Goal: Task Accomplishment & Management: Manage account settings

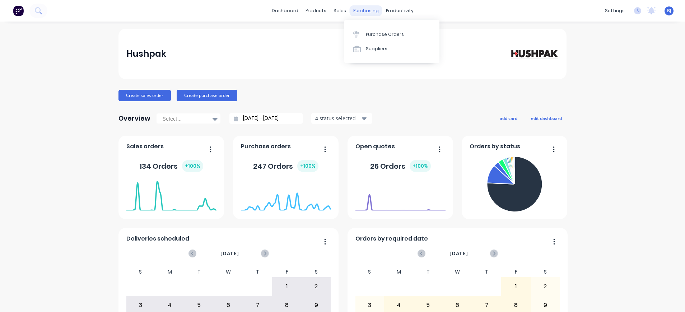
click at [353, 11] on div "purchasing" at bounding box center [366, 10] width 33 height 11
click at [370, 34] on div "Purchase Orders" at bounding box center [385, 34] width 38 height 6
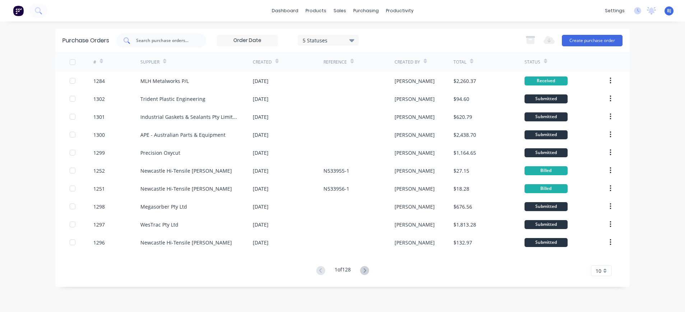
click at [180, 40] on input "text" at bounding box center [165, 40] width 60 height 7
type input "1225"
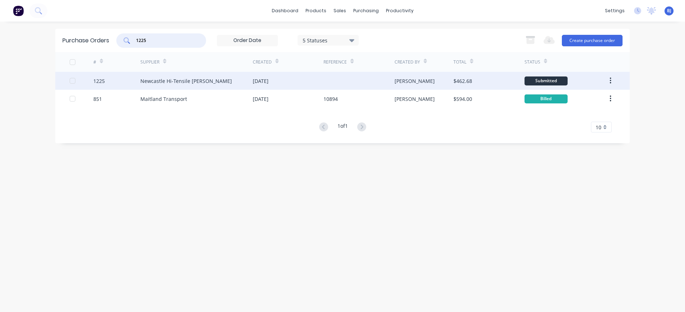
click at [191, 80] on div "Newcastle Hi-Tensile [PERSON_NAME]" at bounding box center [186, 81] width 92 height 8
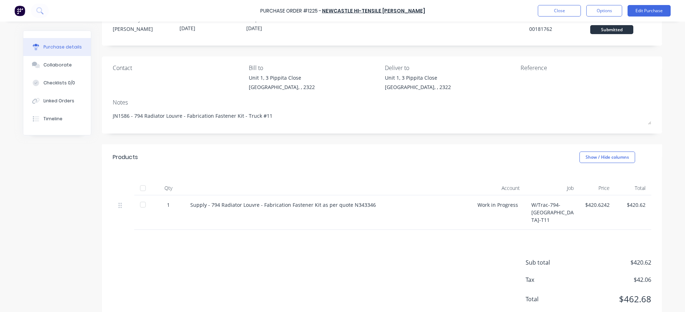
scroll to position [36, 0]
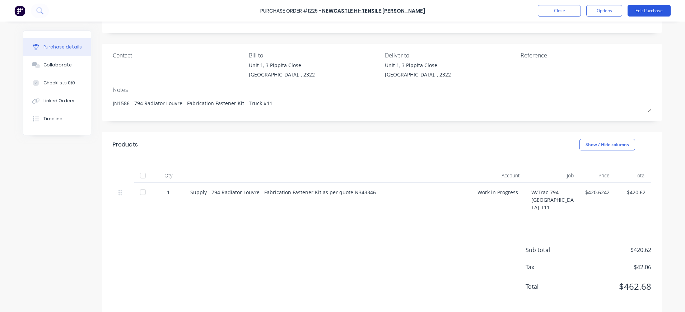
click at [656, 10] on button "Edit Purchase" at bounding box center [649, 10] width 43 height 11
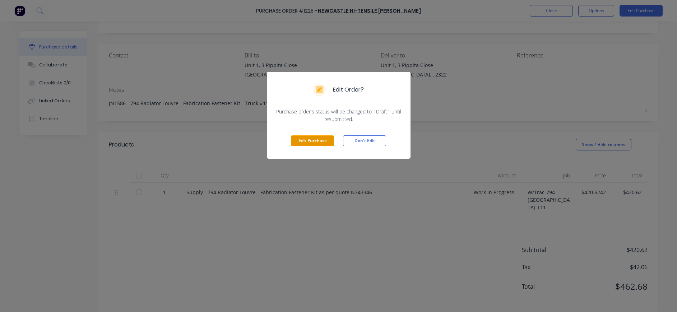
click at [311, 139] on button "Edit Purchase" at bounding box center [312, 140] width 43 height 11
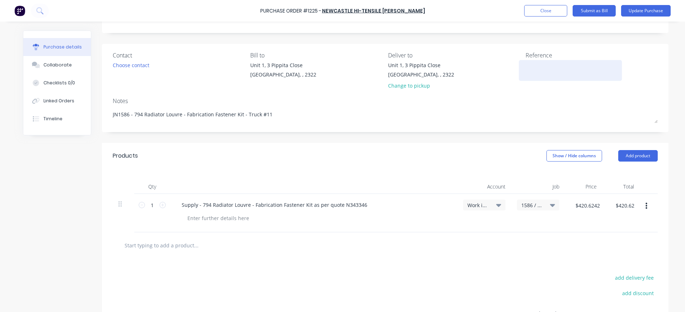
drag, startPoint x: 528, startPoint y: 70, endPoint x: 547, endPoint y: 66, distance: 19.4
click at [528, 70] on textarea at bounding box center [571, 69] width 90 height 16
type textarea "N533661-1"
click at [591, 208] on input "$420.6242" at bounding box center [587, 205] width 33 height 11
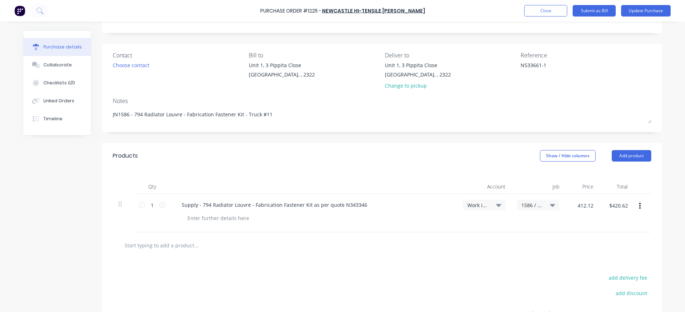
type input "$412.12"
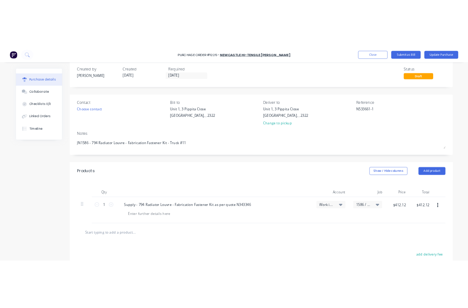
scroll to position [0, 0]
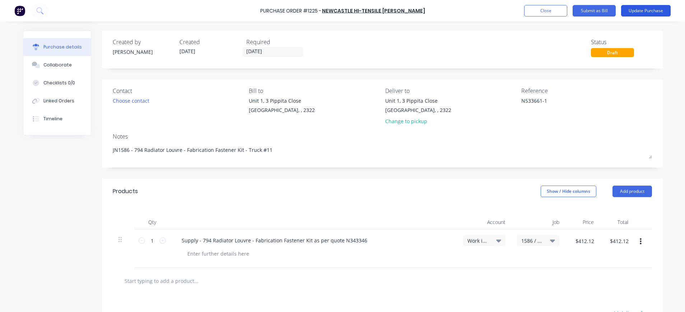
click at [653, 6] on button "Update Purchase" at bounding box center [646, 10] width 50 height 11
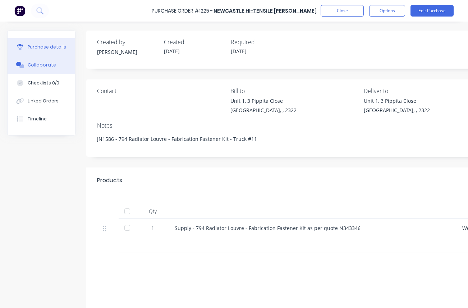
click at [48, 63] on div "Collaborate" at bounding box center [42, 65] width 28 height 6
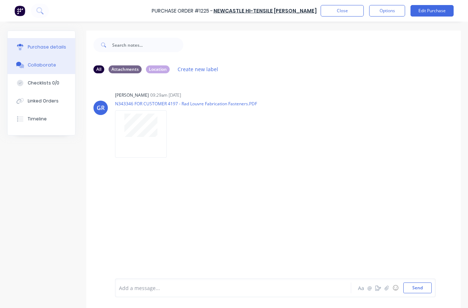
click at [36, 50] on div "Purchase details" at bounding box center [47, 47] width 38 height 6
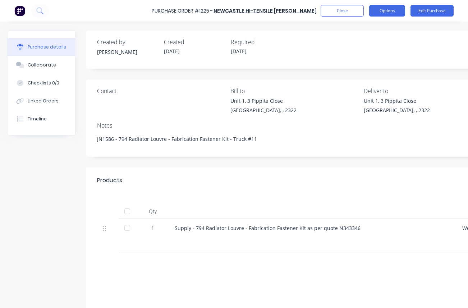
click at [390, 10] on button "Options" at bounding box center [387, 10] width 36 height 11
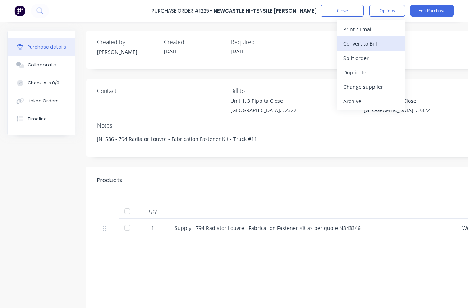
click at [380, 37] on button "Convert to Bill" at bounding box center [371, 43] width 68 height 14
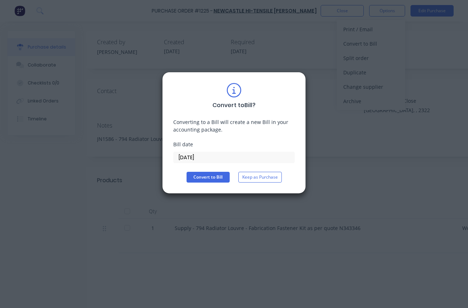
click at [188, 158] on input "[DATE]" at bounding box center [233, 157] width 121 height 11
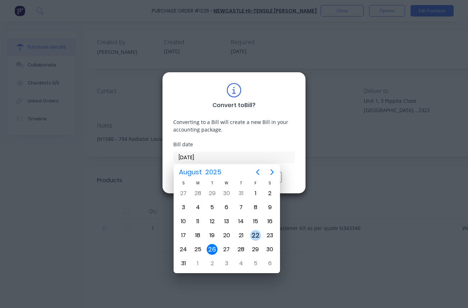
click at [254, 235] on div "22" at bounding box center [255, 235] width 11 height 11
type input "[DATE]"
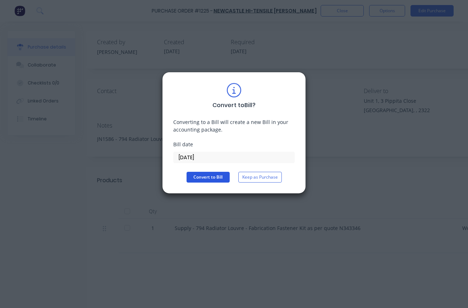
click at [199, 176] on button "Convert to Bill" at bounding box center [207, 177] width 43 height 11
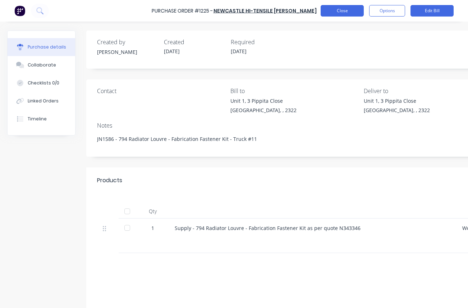
click at [352, 10] on button "Close" at bounding box center [341, 10] width 43 height 11
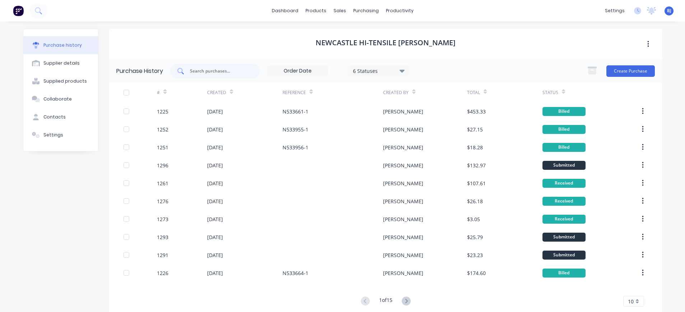
click at [224, 68] on input "text" at bounding box center [219, 71] width 60 height 7
type input "1261"
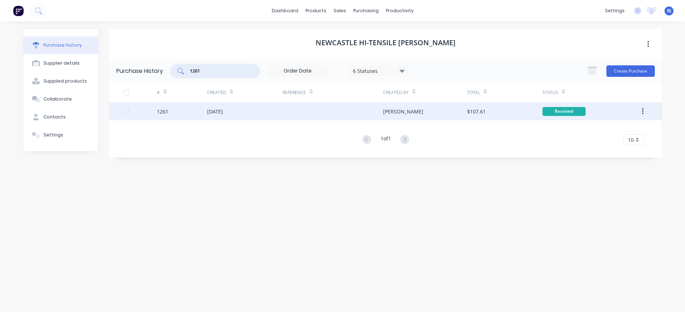
click at [223, 109] on div "[DATE]" at bounding box center [215, 112] width 16 height 8
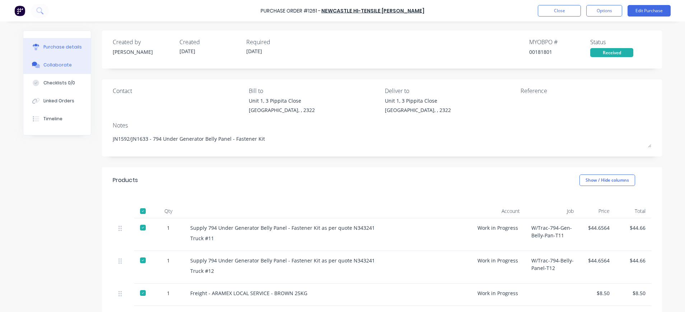
click at [46, 67] on div "Collaborate" at bounding box center [57, 65] width 28 height 6
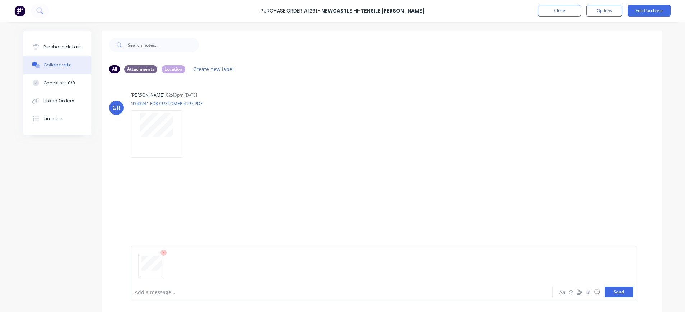
click at [615, 294] on button "Send" at bounding box center [619, 292] width 28 height 11
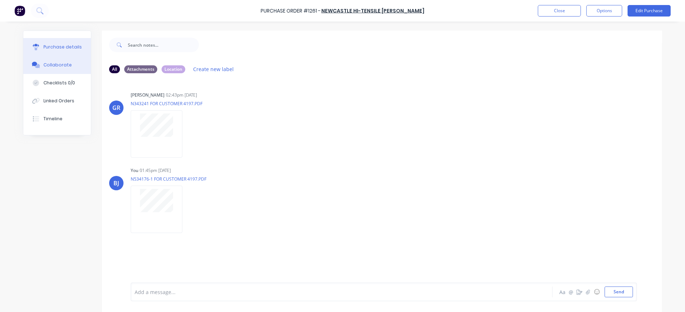
click at [41, 41] on button "Purchase details" at bounding box center [57, 47] width 68 height 18
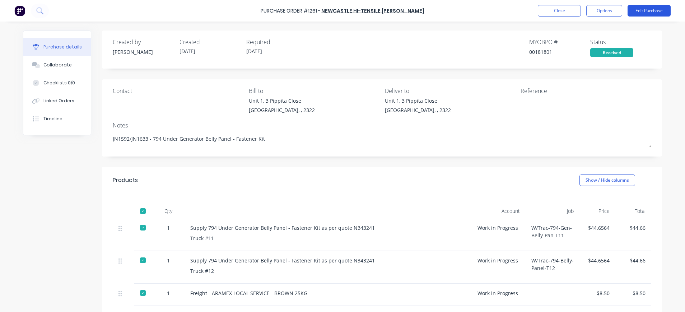
click at [644, 10] on button "Edit Purchase" at bounding box center [649, 10] width 43 height 11
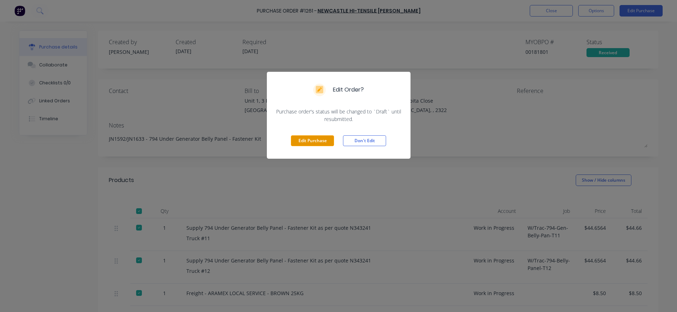
click at [318, 142] on button "Edit Purchase" at bounding box center [312, 140] width 43 height 11
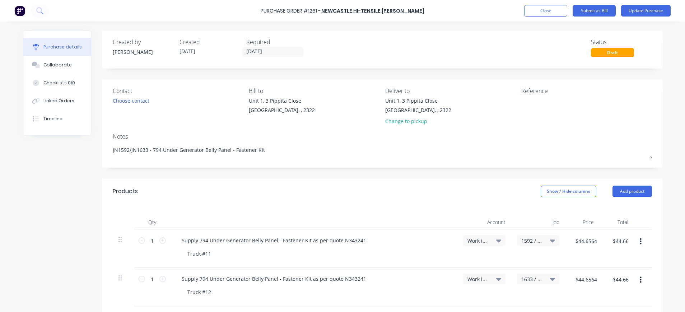
click at [525, 100] on textarea at bounding box center [567, 105] width 90 height 16
type textarea "N534176-1"
click at [637, 12] on button "Update Purchase" at bounding box center [646, 10] width 50 height 11
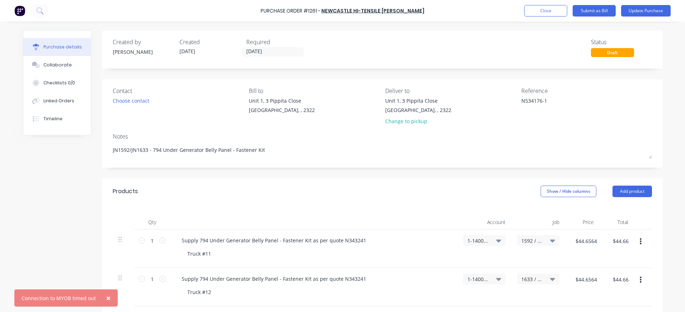
click at [108, 296] on span "×" at bounding box center [108, 298] width 4 height 10
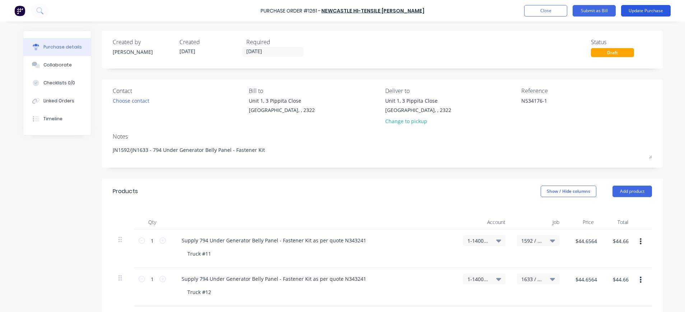
click at [643, 8] on button "Update Purchase" at bounding box center [646, 10] width 50 height 11
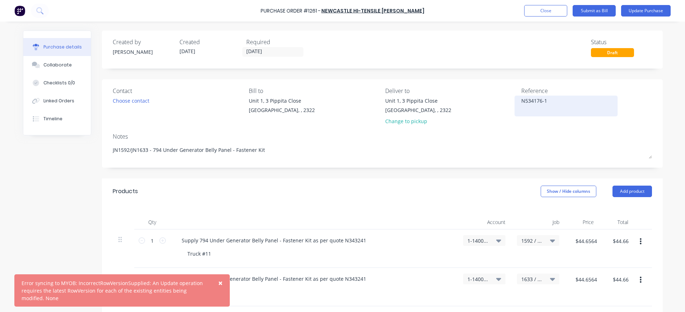
click at [554, 102] on textarea "N534176-1" at bounding box center [567, 105] width 90 height 16
click at [647, 8] on button "Update Purchase" at bounding box center [646, 10] width 50 height 11
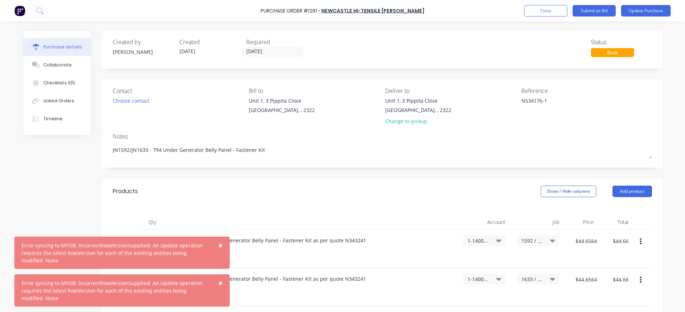
click at [220, 283] on span "×" at bounding box center [220, 283] width 4 height 10
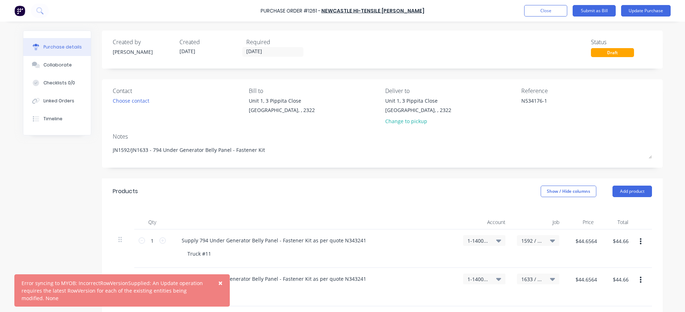
click at [221, 283] on span "×" at bounding box center [220, 283] width 4 height 10
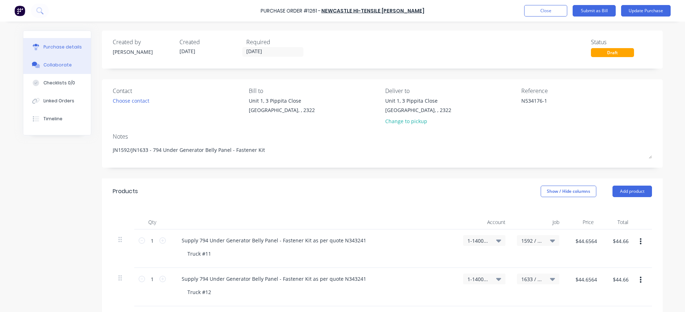
click at [57, 62] on div "Collaborate" at bounding box center [57, 65] width 28 height 6
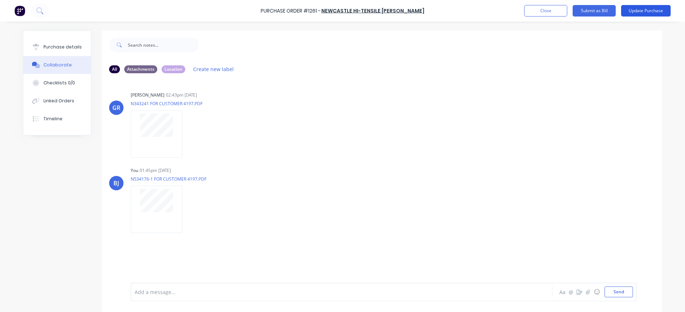
click at [647, 9] on button "Update Purchase" at bounding box center [646, 10] width 50 height 11
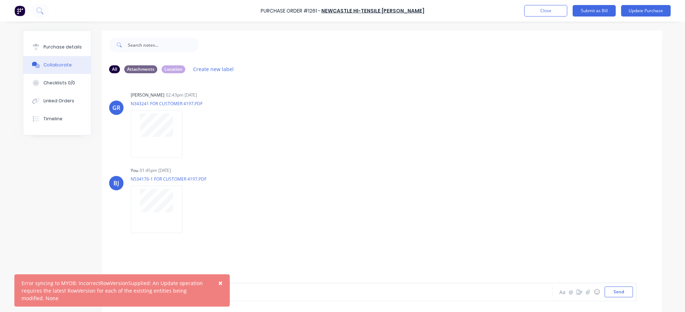
click at [220, 282] on span "×" at bounding box center [220, 283] width 4 height 10
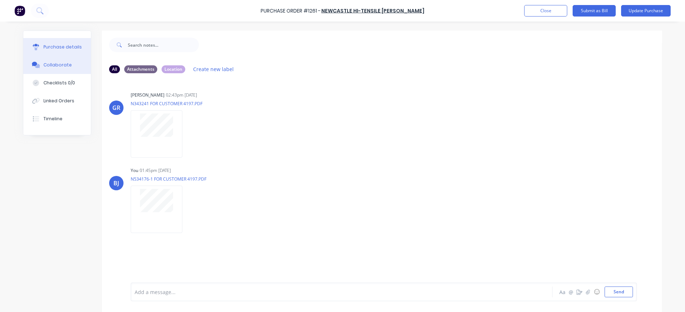
click at [59, 44] on div "Purchase details" at bounding box center [62, 47] width 38 height 6
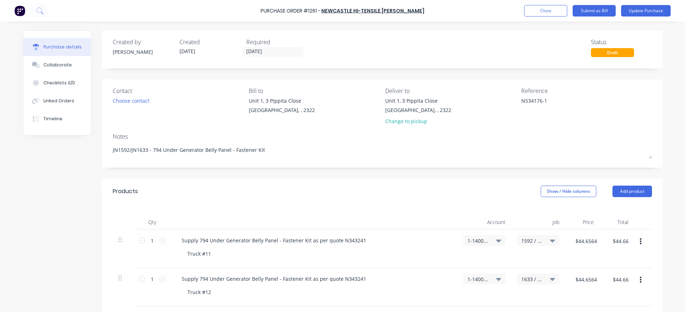
scroll to position [144, 0]
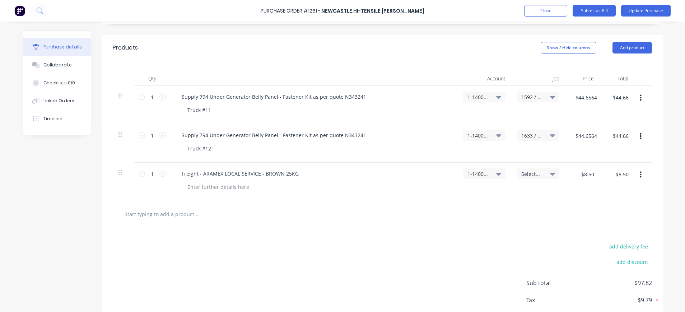
click at [550, 172] on icon at bounding box center [552, 174] width 5 height 8
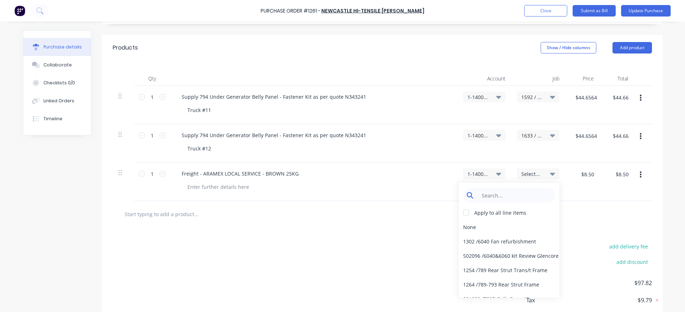
click at [528, 194] on input at bounding box center [515, 195] width 74 height 14
type input "1633"
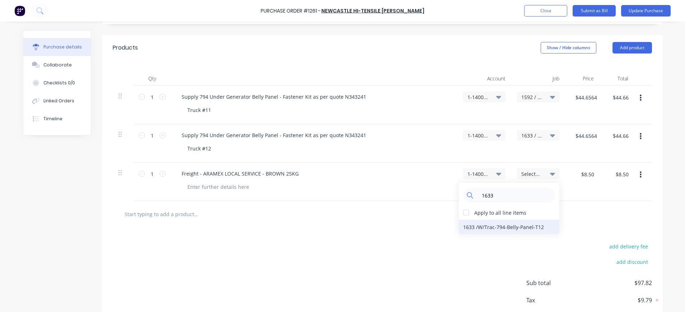
click at [517, 226] on div "1633 / W/Trac-794-Belly-Panel-T12" at bounding box center [509, 227] width 101 height 14
click at [652, 9] on button "Update Purchase" at bounding box center [646, 10] width 50 height 11
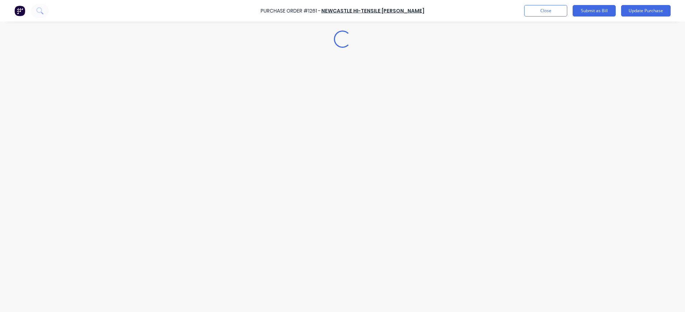
scroll to position [0, 0]
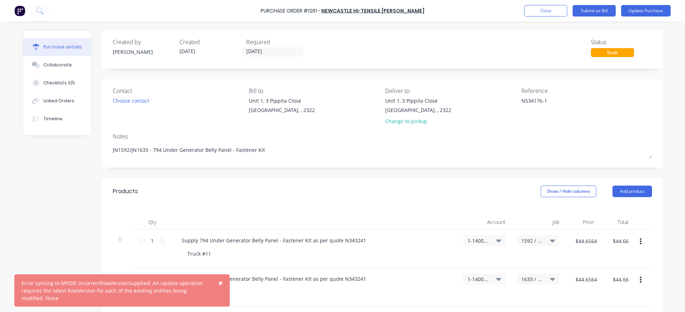
click at [221, 281] on span "×" at bounding box center [220, 283] width 4 height 10
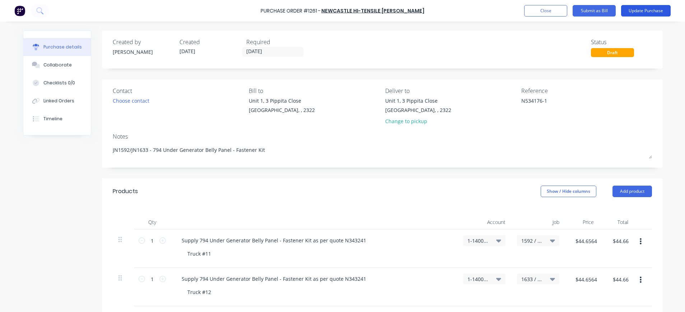
click at [637, 10] on button "Update Purchase" at bounding box center [646, 10] width 50 height 11
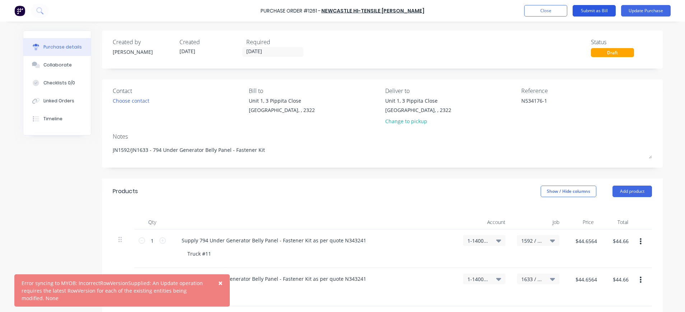
click at [589, 14] on button "Submit as Bill" at bounding box center [594, 10] width 43 height 11
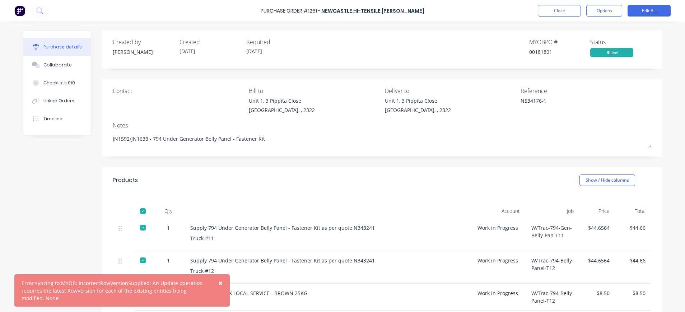
click at [223, 282] on button "×" at bounding box center [220, 282] width 19 height 17
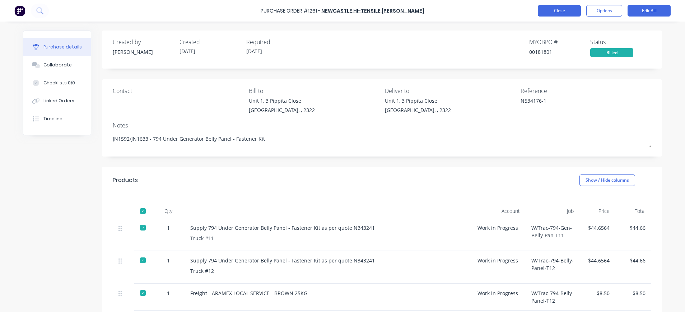
click at [557, 10] on button "Close" at bounding box center [559, 10] width 43 height 11
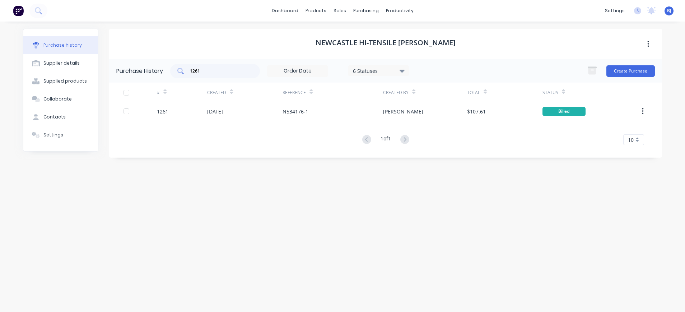
click at [214, 74] on input "1261" at bounding box center [219, 71] width 60 height 7
drag, startPoint x: 205, startPoint y: 73, endPoint x: 179, endPoint y: 73, distance: 25.9
click at [179, 73] on div "1261" at bounding box center [215, 71] width 90 height 14
type input "1272"
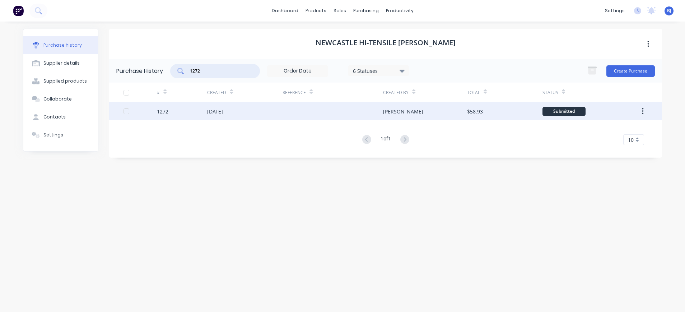
click at [223, 110] on div "[DATE]" at bounding box center [215, 112] width 16 height 8
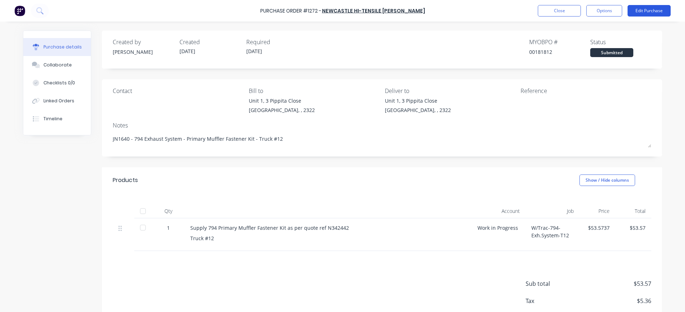
click at [645, 8] on button "Edit Purchase" at bounding box center [649, 10] width 43 height 11
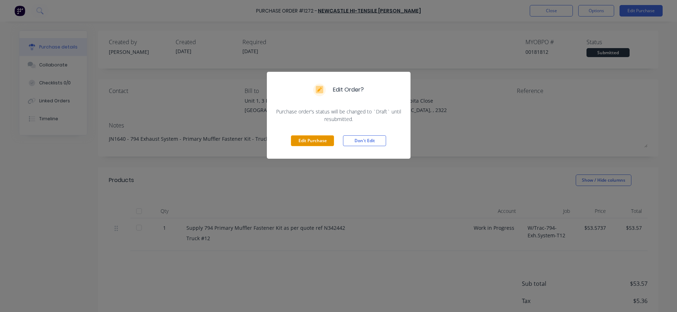
click at [318, 139] on button "Edit Purchase" at bounding box center [312, 140] width 43 height 11
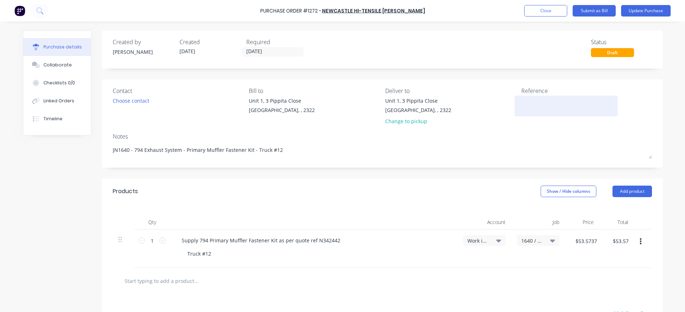
click at [527, 103] on textarea at bounding box center [567, 105] width 90 height 16
type textarea "N534182-1"
click at [594, 241] on input "$53.5737" at bounding box center [586, 240] width 30 height 11
type input "$45.08"
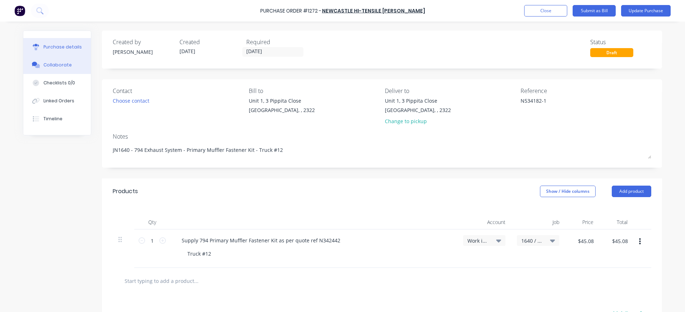
click at [48, 58] on button "Collaborate" at bounding box center [57, 65] width 68 height 18
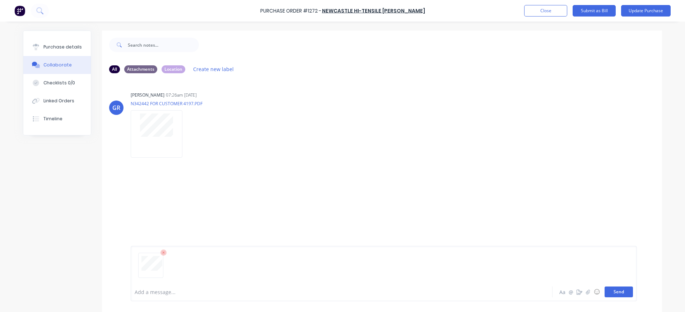
click at [617, 293] on button "Send" at bounding box center [619, 292] width 28 height 11
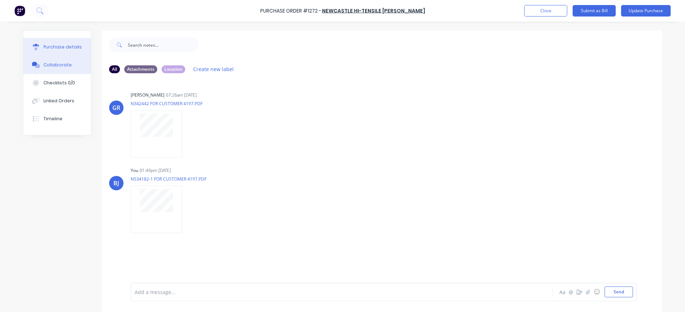
click at [43, 52] on button "Purchase details" at bounding box center [57, 47] width 68 height 18
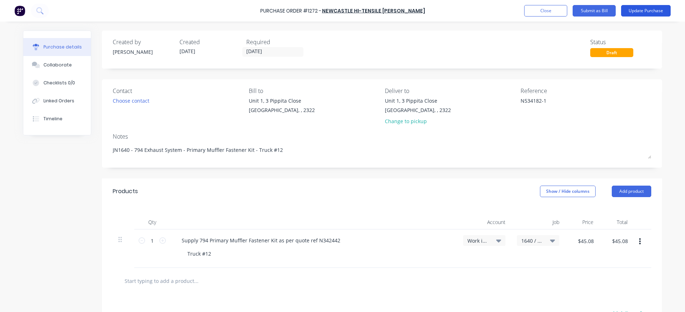
click at [639, 11] on button "Update Purchase" at bounding box center [646, 10] width 50 height 11
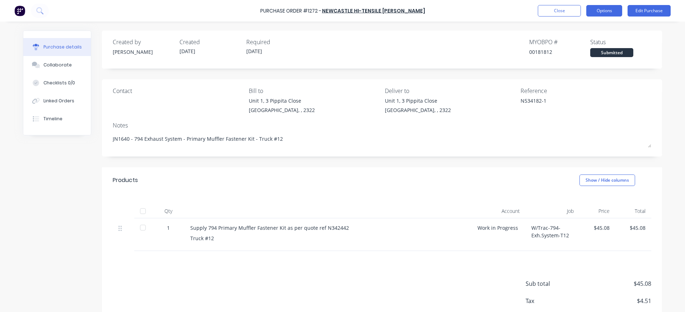
click at [603, 9] on button "Options" at bounding box center [605, 10] width 36 height 11
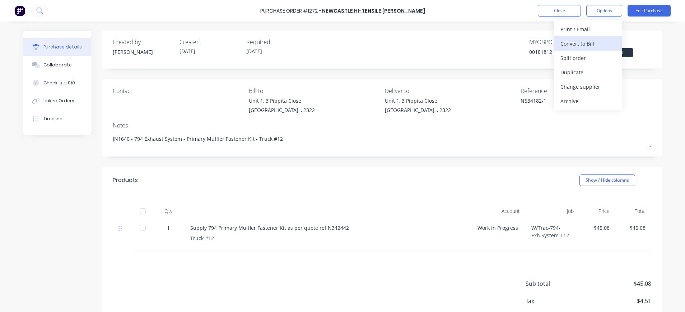
click at [598, 42] on div "Convert to Bill" at bounding box center [588, 43] width 55 height 10
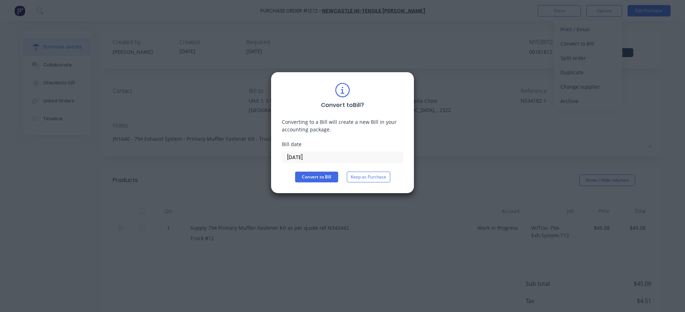
click at [301, 159] on input "[DATE]" at bounding box center [342, 157] width 121 height 11
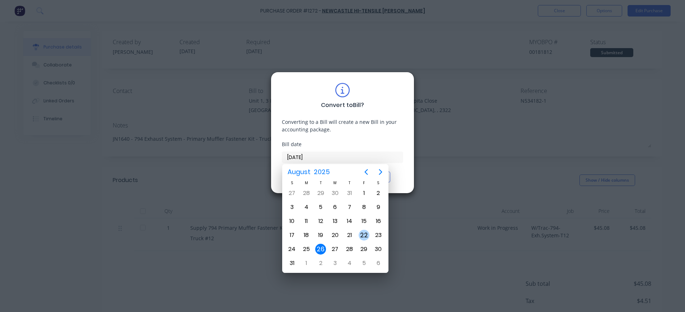
click at [362, 237] on div "22" at bounding box center [364, 235] width 11 height 11
type input "[DATE]"
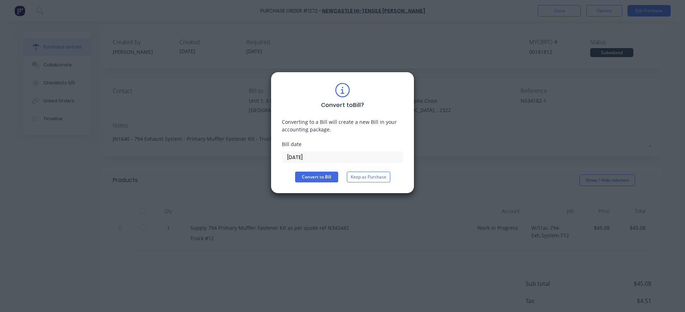
click at [312, 182] on div "Convert to Bill ? Converting to a Bill will create a new Bill in your accountin…" at bounding box center [343, 133] width 144 height 122
click at [311, 180] on button "Convert to Bill" at bounding box center [316, 177] width 43 height 11
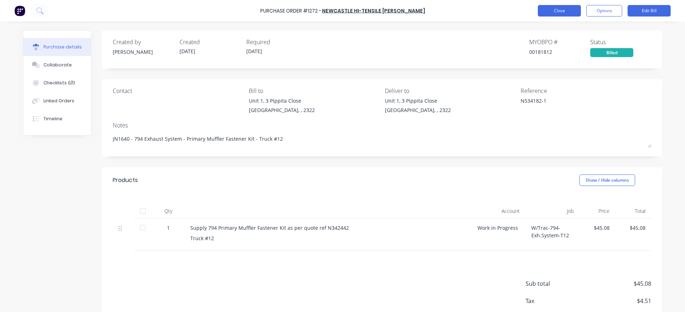
click at [567, 10] on button "Close" at bounding box center [559, 10] width 43 height 11
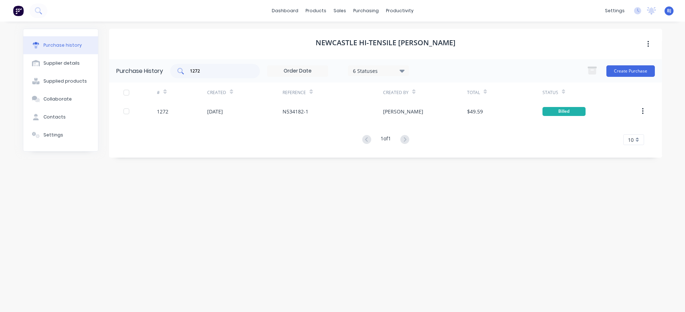
click at [238, 69] on input "1272" at bounding box center [219, 71] width 60 height 7
drag, startPoint x: 208, startPoint y: 72, endPoint x: 168, endPoint y: 72, distance: 40.6
click at [168, 72] on div "Purchase History 1272 6 Statuses 6 Statuses Create Purchase" at bounding box center [385, 70] width 553 height 23
type input "1275"
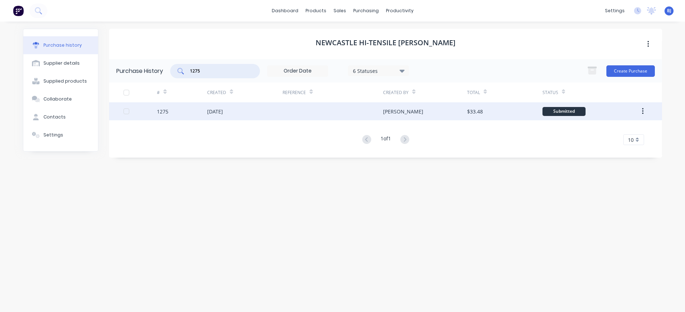
click at [214, 110] on div "[DATE]" at bounding box center [215, 112] width 16 height 8
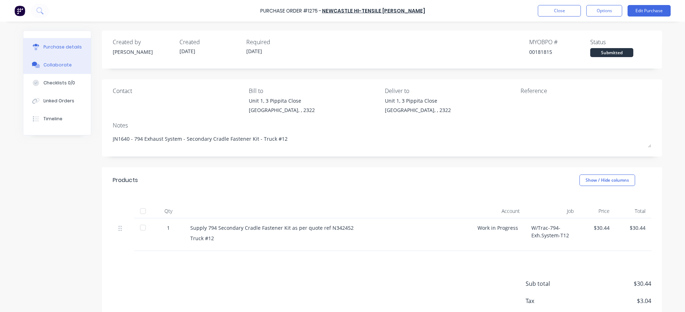
click at [59, 64] on div "Collaborate" at bounding box center [57, 65] width 28 height 6
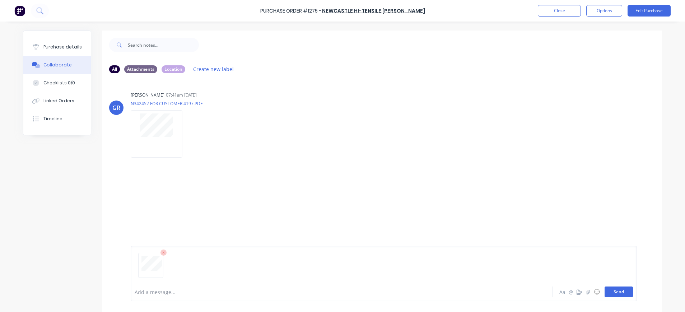
click at [609, 292] on button "Send" at bounding box center [619, 292] width 28 height 11
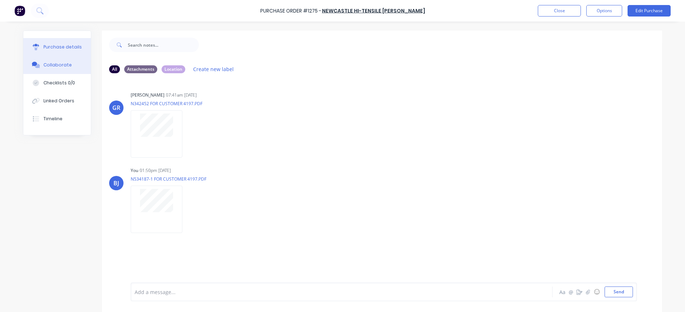
click at [61, 46] on div "Purchase details" at bounding box center [62, 47] width 38 height 6
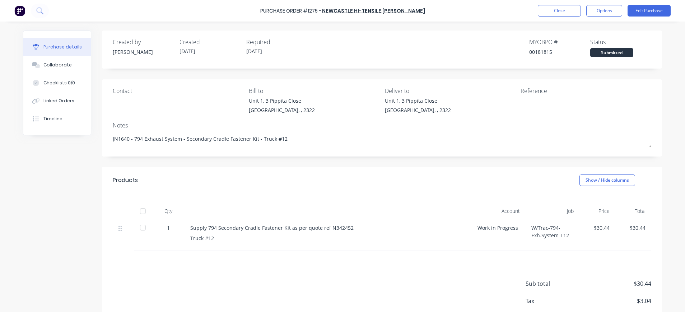
click at [521, 102] on div at bounding box center [566, 106] width 90 height 18
click at [635, 12] on button "Edit Purchase" at bounding box center [649, 10] width 43 height 11
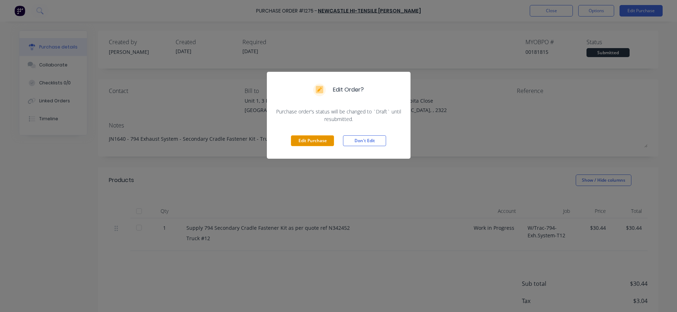
click at [297, 142] on button "Edit Purchase" at bounding box center [312, 140] width 43 height 11
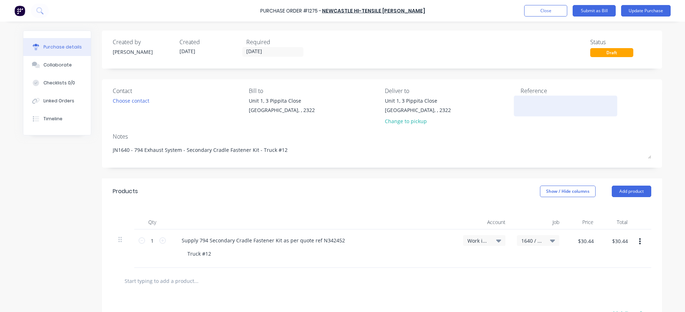
click at [551, 100] on textarea at bounding box center [566, 105] width 90 height 16
type textarea "N534187-1"
click at [641, 10] on button "Update Purchase" at bounding box center [646, 10] width 50 height 11
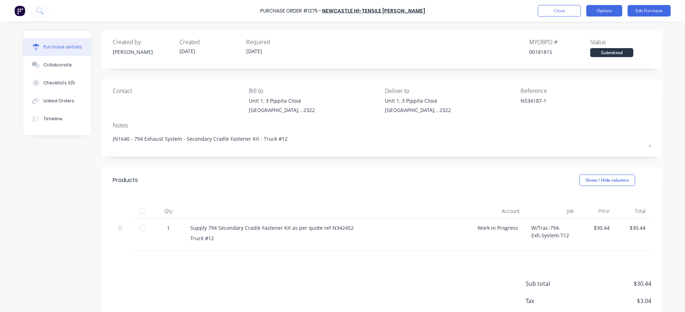
drag, startPoint x: 610, startPoint y: 6, endPoint x: 613, endPoint y: 13, distance: 6.7
click at [610, 6] on button "Options" at bounding box center [605, 10] width 36 height 11
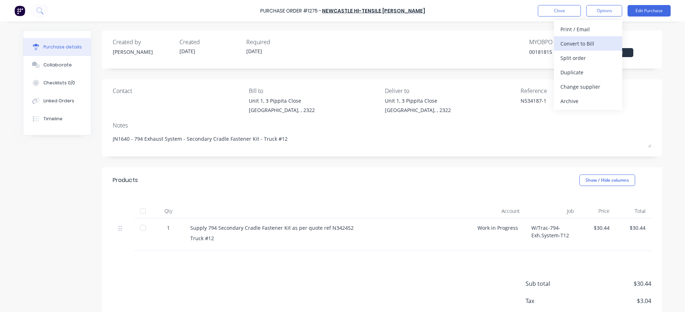
click at [600, 42] on div "Convert to Bill" at bounding box center [588, 43] width 55 height 10
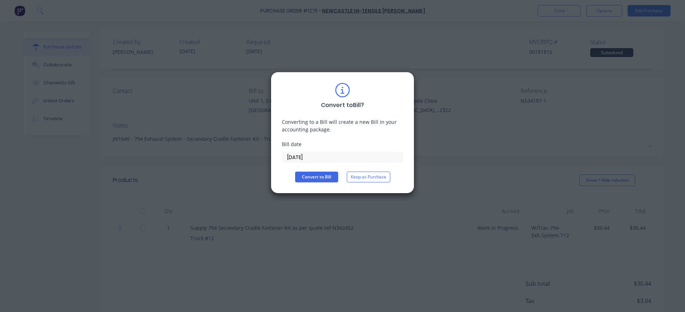
click at [307, 156] on input "[DATE]" at bounding box center [342, 157] width 121 height 11
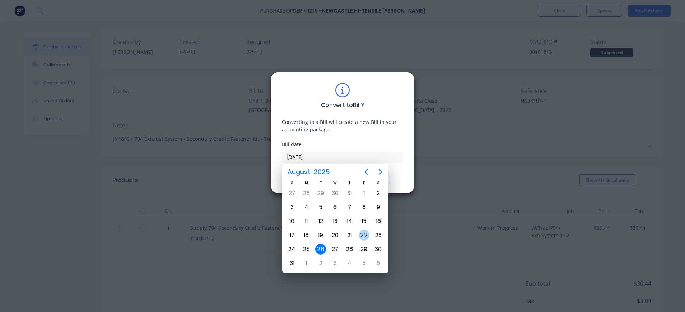
click at [363, 236] on div "22" at bounding box center [364, 235] width 11 height 11
type input "[DATE]"
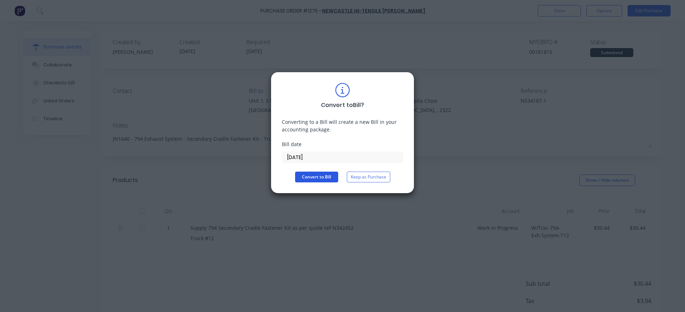
click at [304, 174] on button "Convert to Bill" at bounding box center [316, 177] width 43 height 11
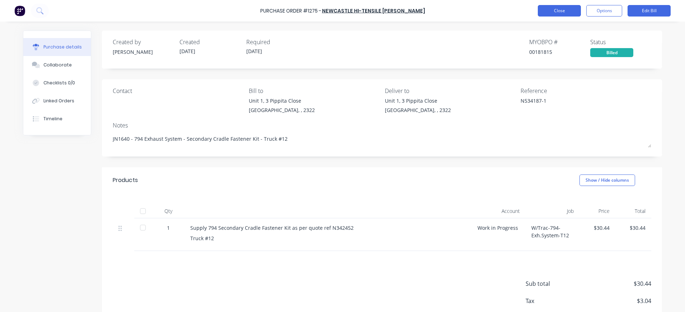
click at [565, 12] on button "Close" at bounding box center [559, 10] width 43 height 11
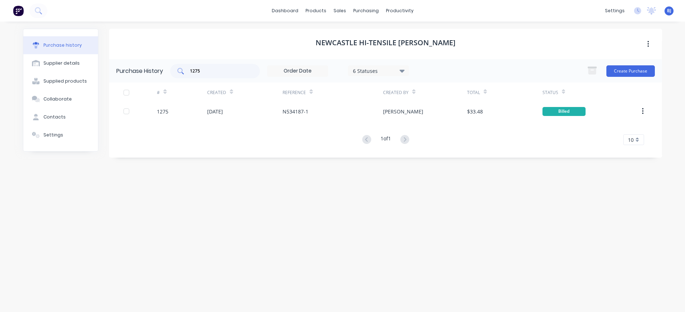
drag, startPoint x: 232, startPoint y: 66, endPoint x: 212, endPoint y: 68, distance: 19.8
click at [228, 67] on div "1275" at bounding box center [215, 71] width 90 height 14
drag, startPoint x: 212, startPoint y: 68, endPoint x: 185, endPoint y: 67, distance: 26.9
click at [185, 67] on div "1275" at bounding box center [215, 71] width 90 height 14
type input "1276"
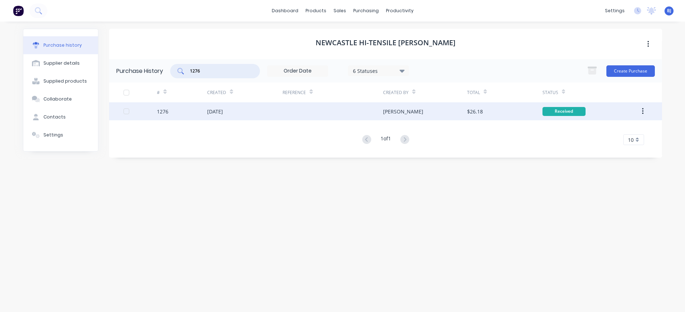
click at [155, 110] on div at bounding box center [140, 111] width 33 height 18
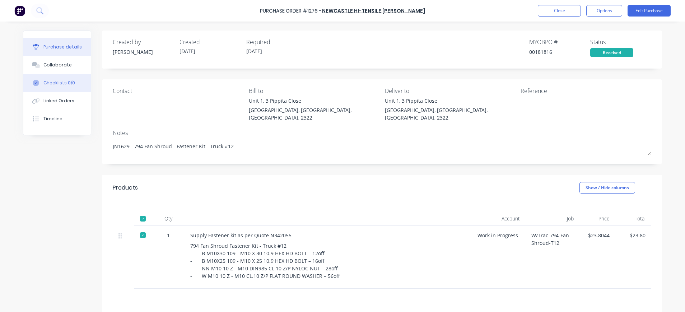
drag, startPoint x: 47, startPoint y: 65, endPoint x: 89, endPoint y: 75, distance: 42.8
click at [50, 65] on div "Collaborate" at bounding box center [57, 65] width 28 height 6
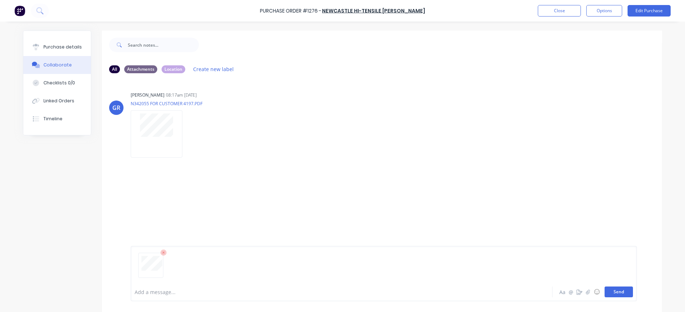
click at [616, 291] on button "Send" at bounding box center [619, 292] width 28 height 11
click at [614, 291] on button "Send" at bounding box center [619, 292] width 28 height 11
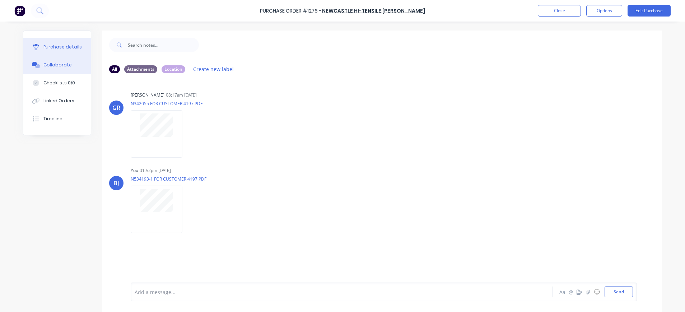
click at [46, 48] on div "Purchase details" at bounding box center [62, 47] width 38 height 6
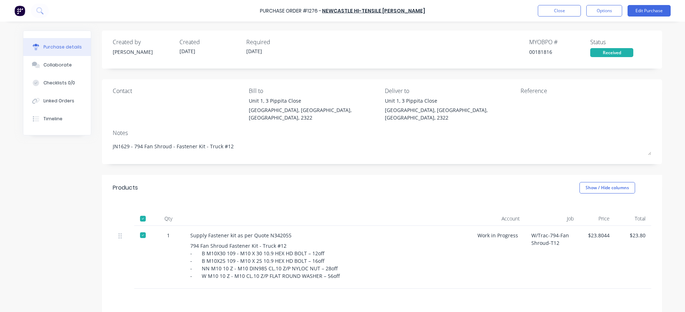
click at [645, 4] on div "Purchase Order #1276 - Newcastle Hi-Tensile [PERSON_NAME] Close Options Edit Pu…" at bounding box center [342, 11] width 685 height 22
click at [531, 90] on div "Reference" at bounding box center [586, 91] width 131 height 9
click at [657, 6] on button "Edit Purchase" at bounding box center [649, 10] width 43 height 11
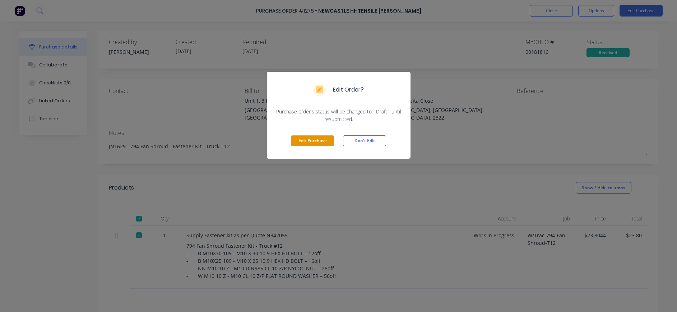
click at [309, 140] on button "Edit Purchase" at bounding box center [312, 140] width 43 height 11
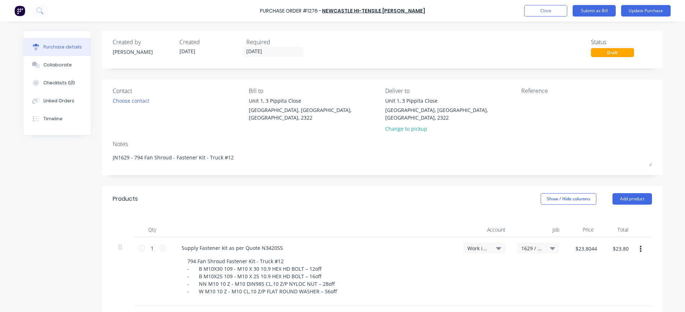
drag, startPoint x: 521, startPoint y: 92, endPoint x: 538, endPoint y: 89, distance: 17.1
click at [522, 92] on div "Reference" at bounding box center [587, 91] width 131 height 9
click at [522, 102] on textarea at bounding box center [567, 105] width 90 height 16
type textarea "N534193-1"
click at [638, 10] on button "Update Purchase" at bounding box center [646, 10] width 50 height 11
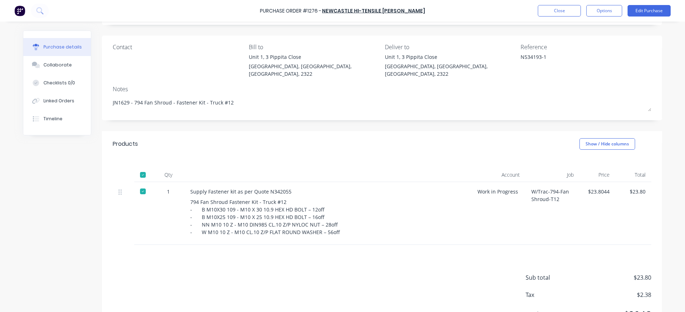
scroll to position [71, 0]
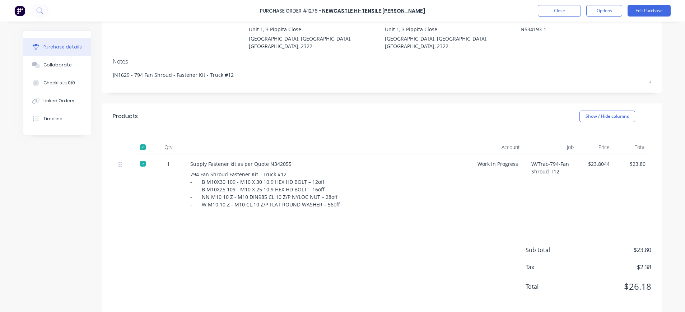
click at [606, 160] on div "$23.8044" at bounding box center [597, 164] width 24 height 8
click at [604, 160] on div "$23.8044" at bounding box center [597, 164] width 24 height 8
click at [651, 11] on button "Edit Purchase" at bounding box center [649, 10] width 43 height 11
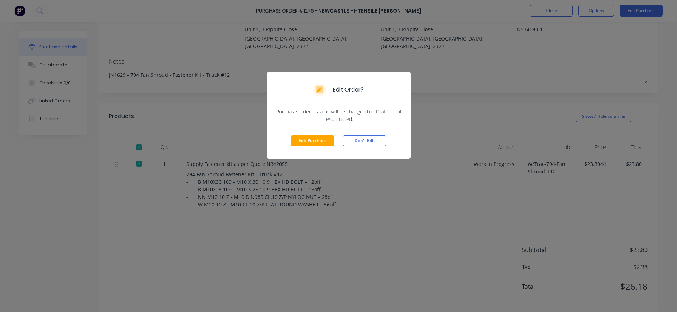
drag, startPoint x: 325, startPoint y: 138, endPoint x: 357, endPoint y: 144, distance: 32.4
click at [329, 138] on button "Edit Purchase" at bounding box center [312, 140] width 43 height 11
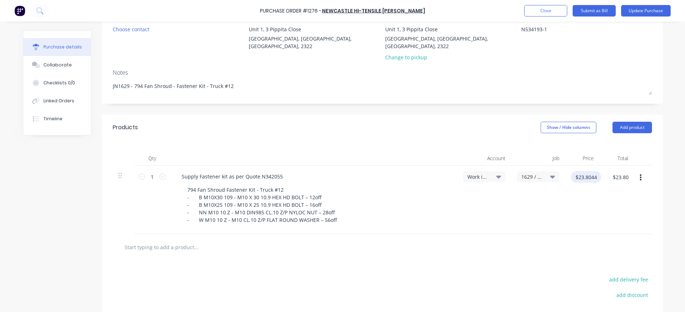
click at [593, 173] on input "$23.8044" at bounding box center [586, 176] width 30 height 11
type input "$15.30"
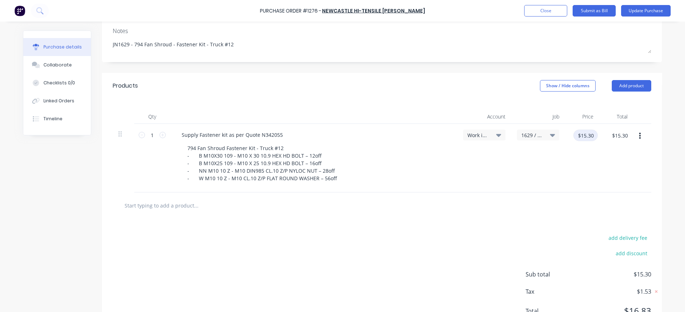
scroll to position [138, 0]
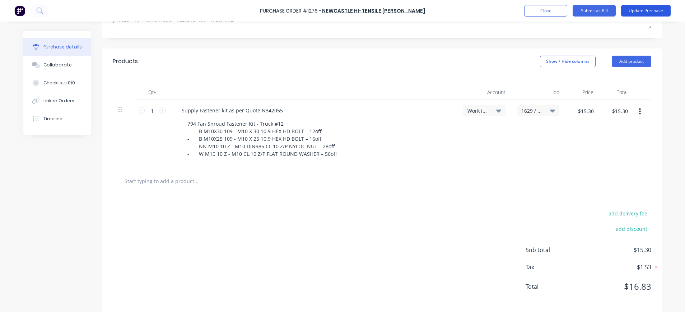
click at [632, 11] on button "Update Purchase" at bounding box center [646, 10] width 50 height 11
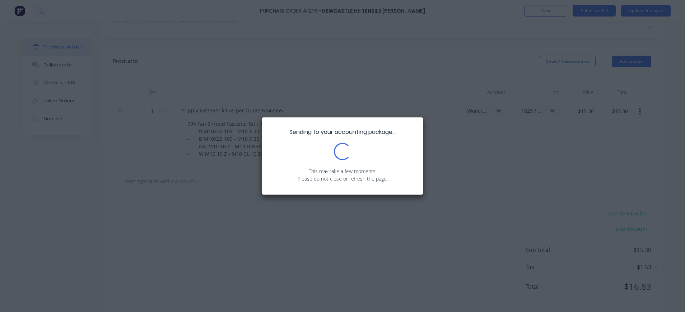
scroll to position [0, 0]
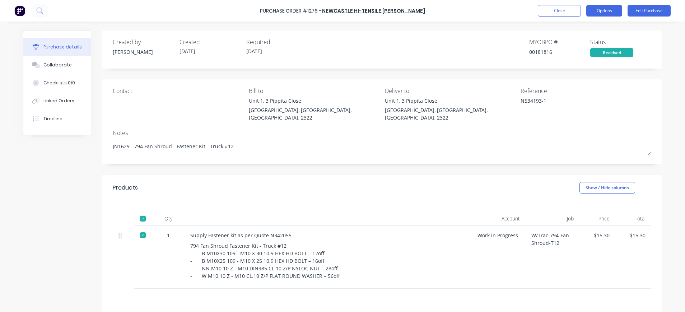
click at [604, 11] on button "Options" at bounding box center [605, 10] width 36 height 11
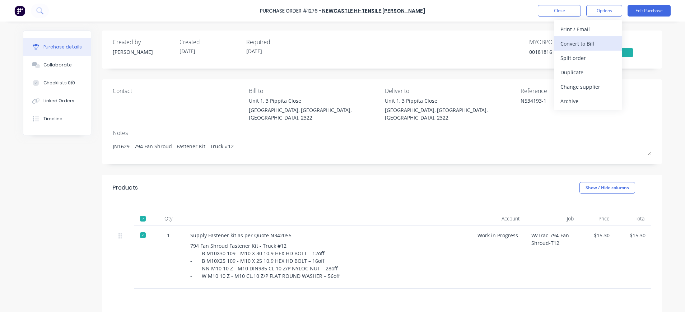
click at [600, 42] on div "Convert to Bill" at bounding box center [588, 43] width 55 height 10
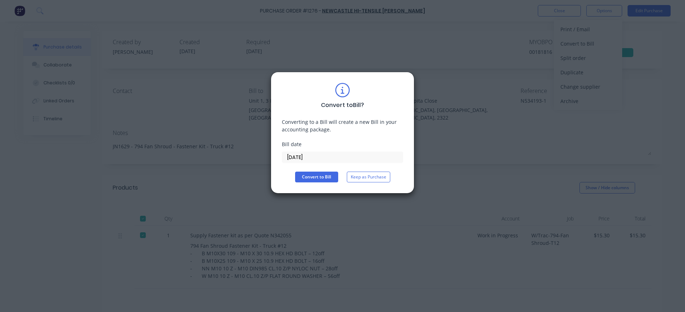
click at [329, 154] on input "[DATE]" at bounding box center [342, 157] width 121 height 11
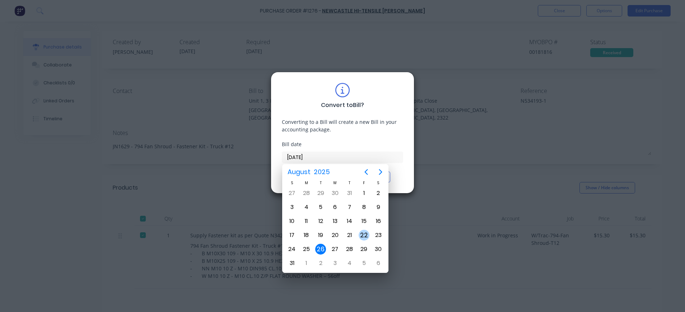
click at [362, 235] on div "22" at bounding box center [364, 235] width 11 height 11
type input "[DATE]"
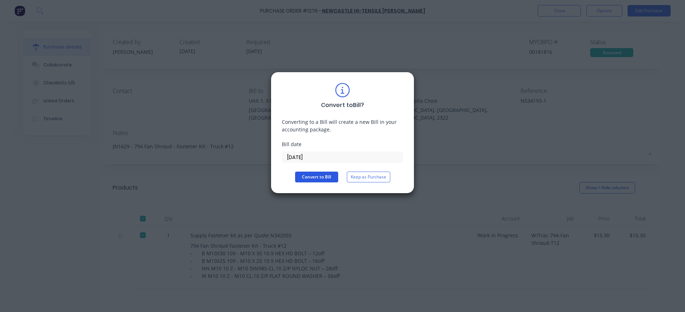
click at [305, 175] on button "Convert to Bill" at bounding box center [316, 177] width 43 height 11
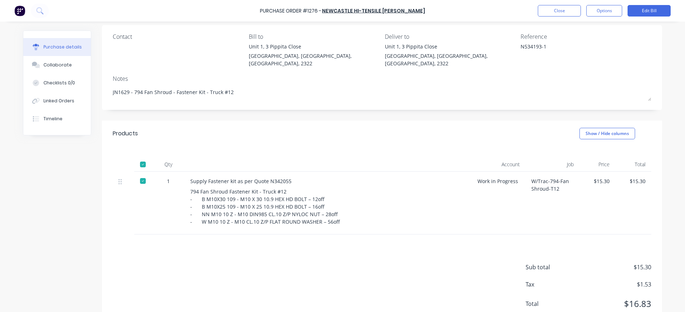
scroll to position [71, 0]
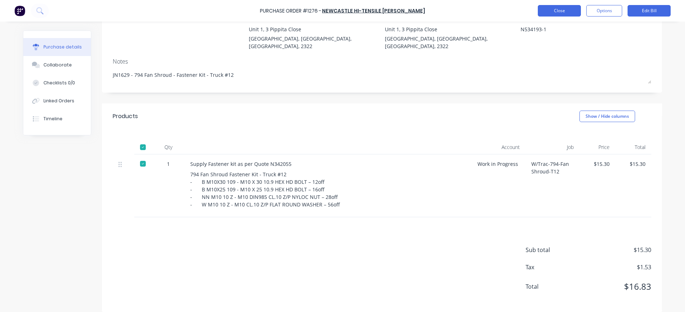
click at [559, 11] on button "Close" at bounding box center [559, 10] width 43 height 11
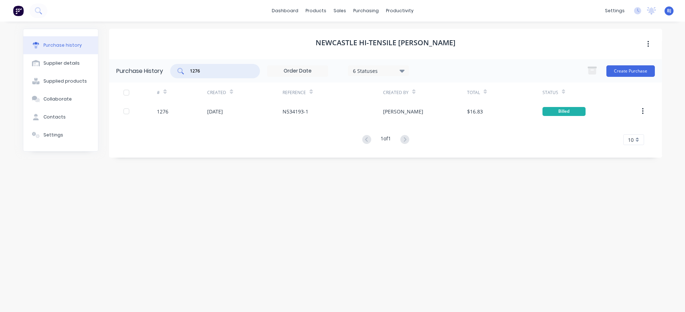
drag, startPoint x: 203, startPoint y: 69, endPoint x: 178, endPoint y: 69, distance: 25.2
click at [178, 69] on div "1276" at bounding box center [215, 71] width 90 height 14
type input "1273"
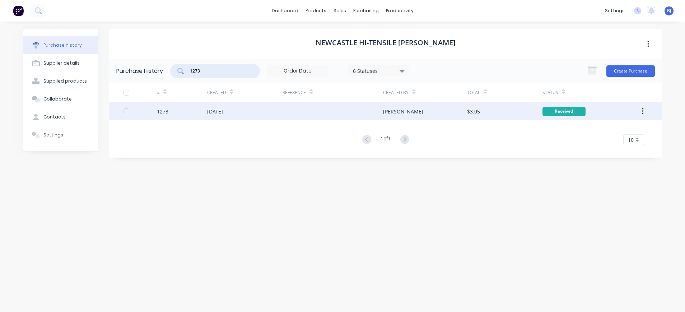
click at [212, 113] on div "[DATE]" at bounding box center [215, 112] width 16 height 8
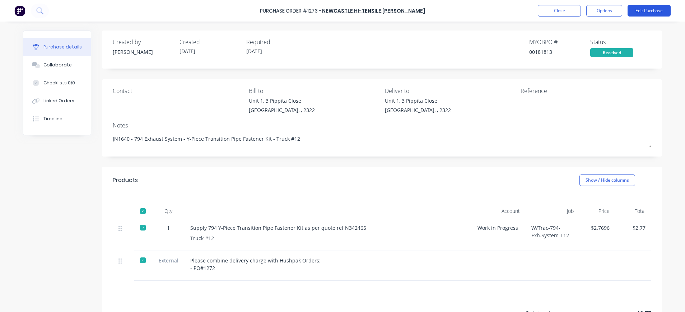
click at [638, 10] on button "Edit Purchase" at bounding box center [649, 10] width 43 height 11
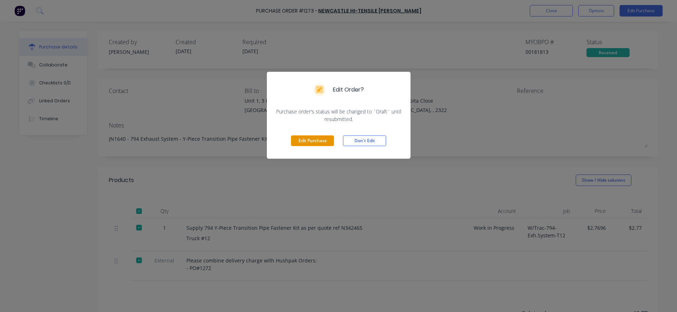
click at [298, 143] on button "Edit Purchase" at bounding box center [312, 140] width 43 height 11
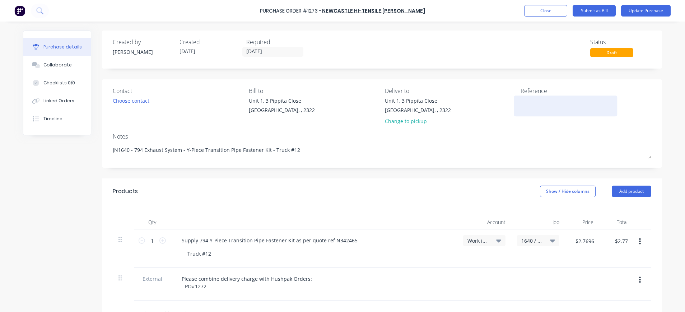
click at [521, 105] on div at bounding box center [566, 106] width 90 height 18
click at [521, 102] on textarea at bounding box center [566, 105] width 90 height 16
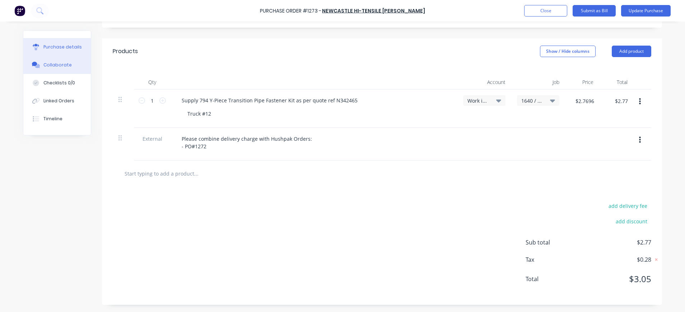
type textarea "N534185-1"
click at [64, 68] on div "Collaborate" at bounding box center [57, 65] width 28 height 6
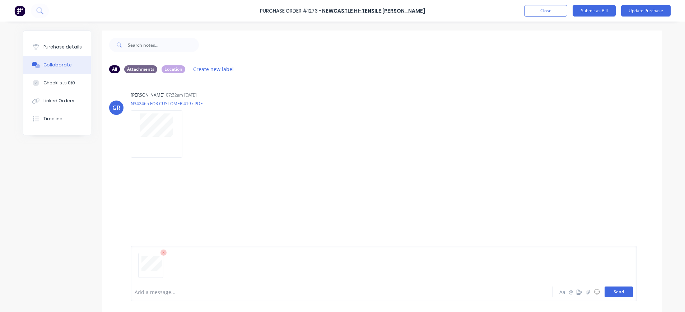
click at [607, 293] on button "Send" at bounding box center [619, 292] width 28 height 11
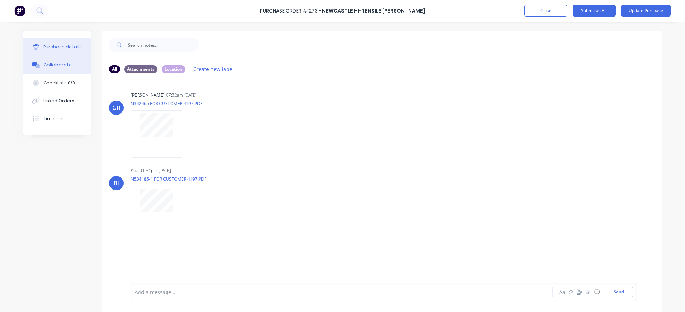
click at [43, 47] on div "Purchase details" at bounding box center [62, 47] width 38 height 6
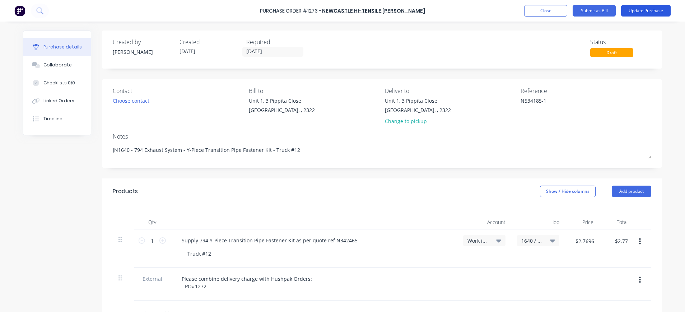
click at [631, 8] on button "Update Purchase" at bounding box center [646, 10] width 50 height 11
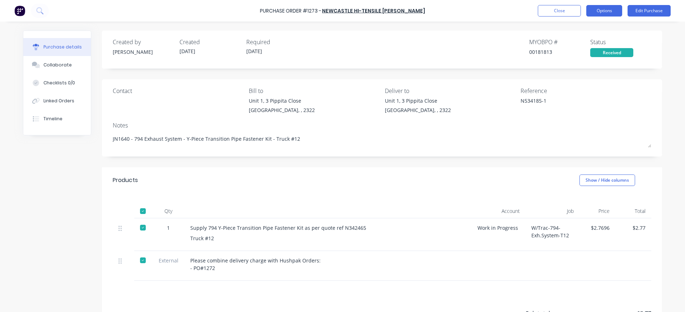
click at [612, 8] on button "Options" at bounding box center [605, 10] width 36 height 11
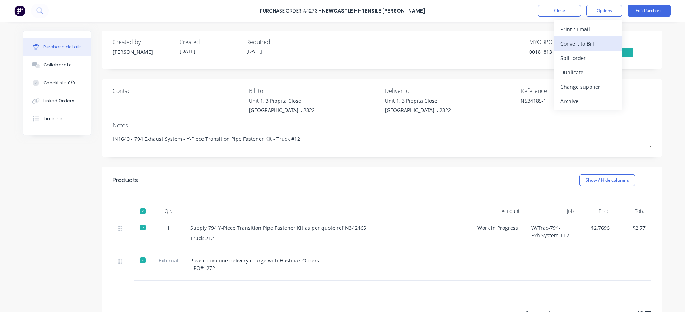
click at [583, 41] on div "Convert to Bill" at bounding box center [588, 43] width 55 height 10
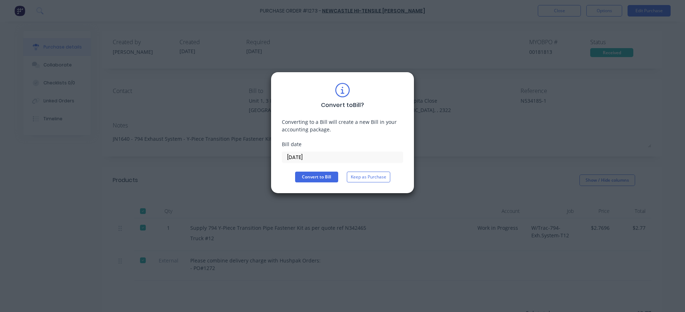
click at [284, 157] on input "[DATE]" at bounding box center [342, 157] width 121 height 11
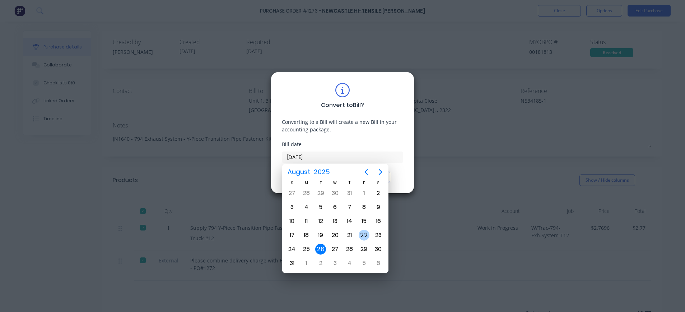
click at [362, 237] on div "22" at bounding box center [364, 235] width 11 height 11
type input "[DATE]"
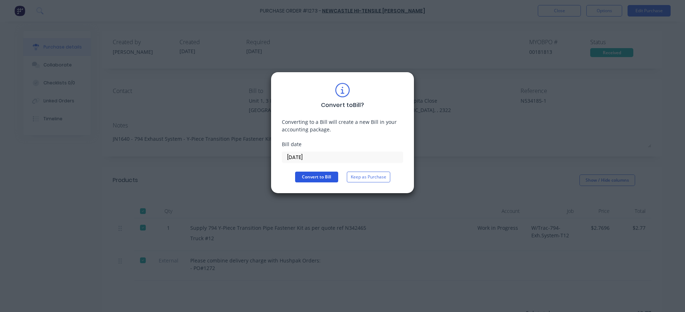
click at [297, 180] on button "Convert to Bill" at bounding box center [316, 177] width 43 height 11
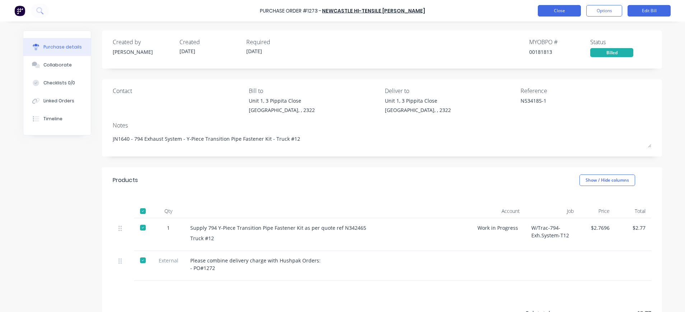
click at [551, 13] on button "Close" at bounding box center [559, 10] width 43 height 11
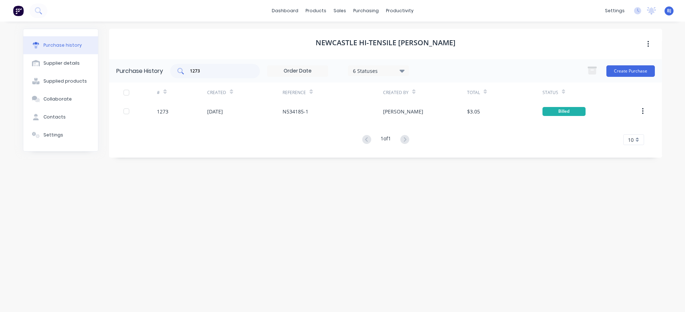
click at [221, 68] on input "1273" at bounding box center [219, 71] width 60 height 7
drag, startPoint x: 221, startPoint y: 68, endPoint x: 169, endPoint y: 68, distance: 52.1
click at [169, 68] on div "Purchase History 1273 6 Statuses 6 Statuses Create Purchase" at bounding box center [385, 70] width 553 height 23
drag, startPoint x: 214, startPoint y: 68, endPoint x: 174, endPoint y: 71, distance: 40.4
click at [174, 71] on div "1225" at bounding box center [215, 71] width 90 height 14
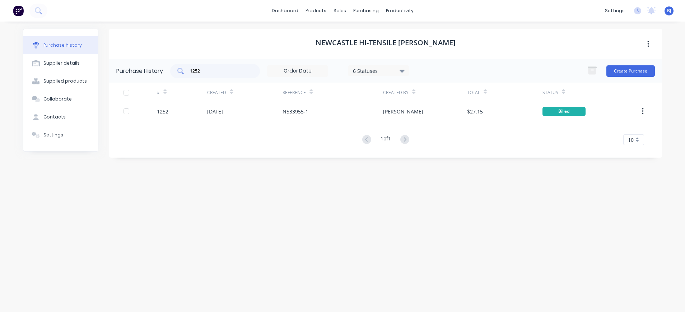
click at [205, 72] on input "1252" at bounding box center [219, 71] width 60 height 7
drag, startPoint x: 203, startPoint y: 72, endPoint x: 169, endPoint y: 72, distance: 34.1
click at [169, 72] on div "Purchase History 1252 6 Statuses 6 Statuses Create Purchase" at bounding box center [385, 70] width 553 height 23
drag, startPoint x: 207, startPoint y: 70, endPoint x: 184, endPoint y: 69, distance: 23.0
click at [184, 69] on div "1251" at bounding box center [215, 71] width 90 height 14
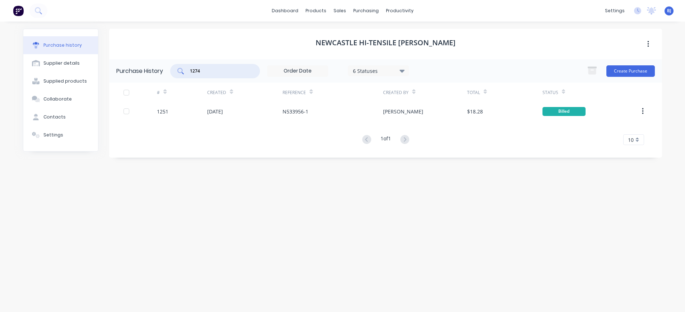
type input "1274"
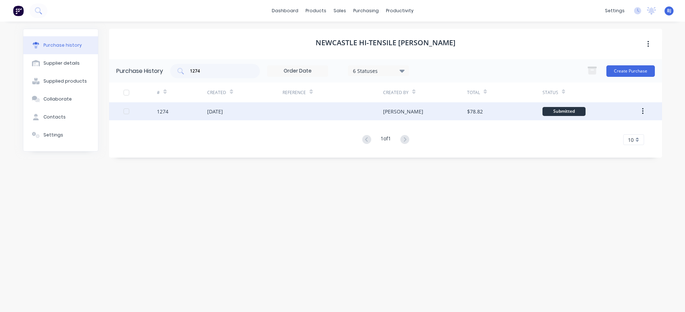
click at [222, 109] on div "[DATE]" at bounding box center [215, 112] width 16 height 8
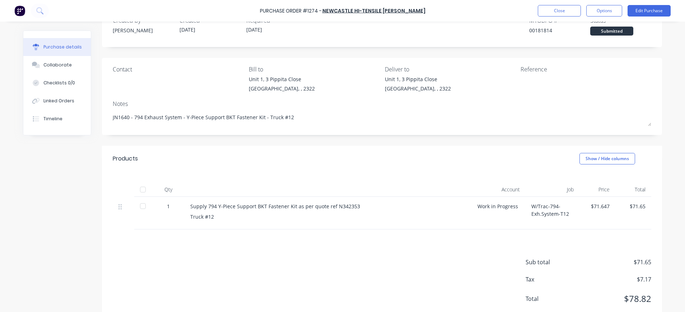
scroll to position [41, 0]
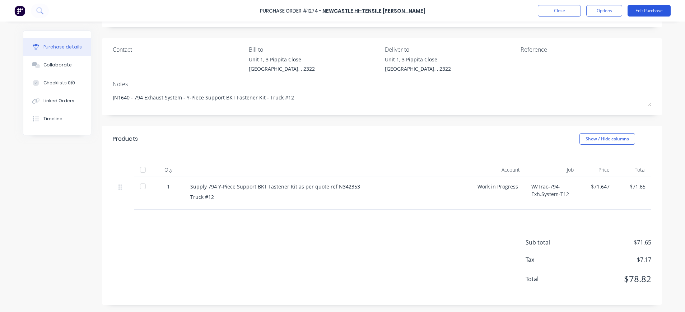
click at [642, 12] on button "Edit Purchase" at bounding box center [649, 10] width 43 height 11
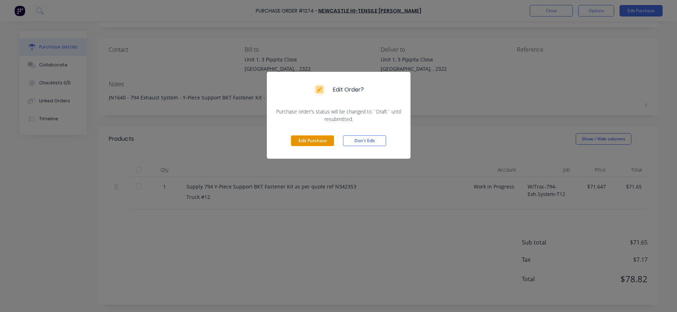
click at [322, 142] on button "Edit Purchase" at bounding box center [312, 140] width 43 height 11
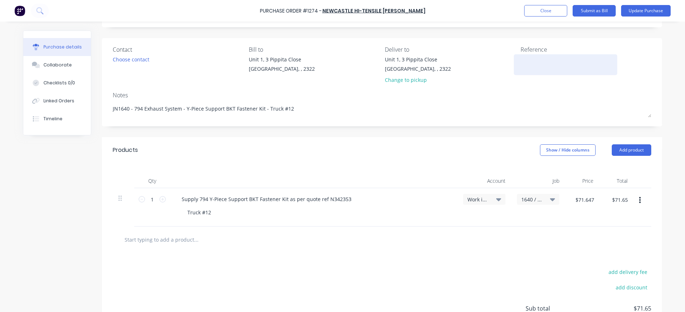
click at [524, 66] on textarea at bounding box center [566, 64] width 90 height 16
click at [563, 71] on textarea "N534184-1" at bounding box center [566, 64] width 90 height 16
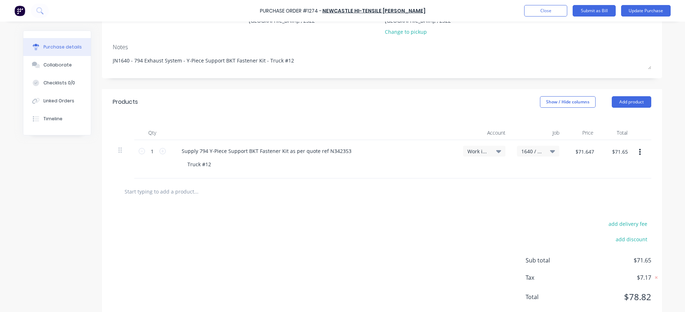
scroll to position [107, 0]
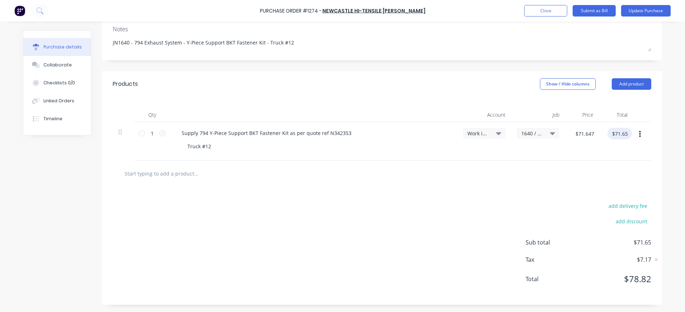
type textarea "N534184-1"
click at [626, 135] on input "$71.65" at bounding box center [620, 133] width 24 height 11
type input "63.15"
type input "$63.15"
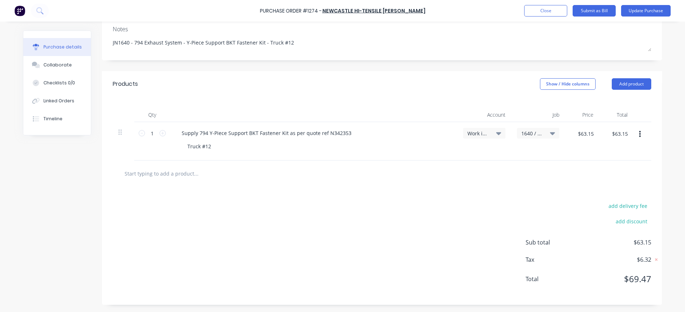
scroll to position [0, 0]
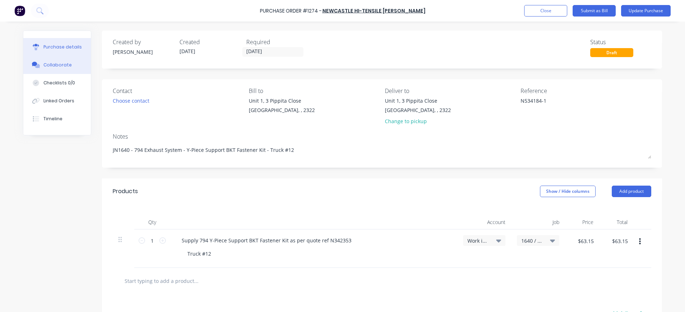
click at [55, 64] on div "Collaborate" at bounding box center [57, 65] width 28 height 6
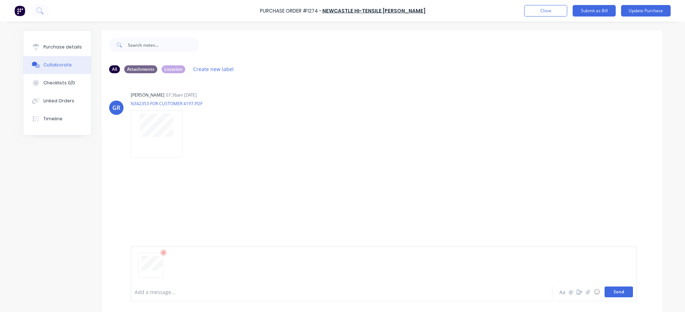
click at [612, 292] on button "Send" at bounding box center [619, 292] width 28 height 11
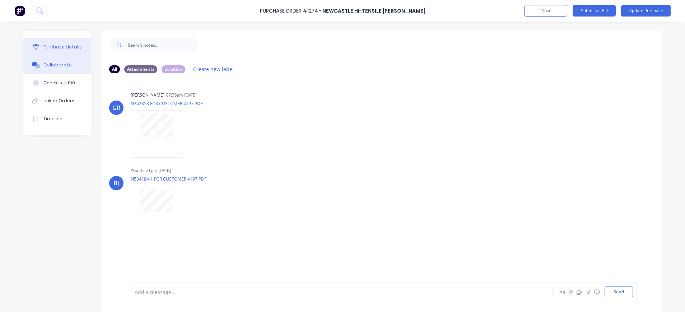
click at [61, 43] on button "Purchase details" at bounding box center [57, 47] width 68 height 18
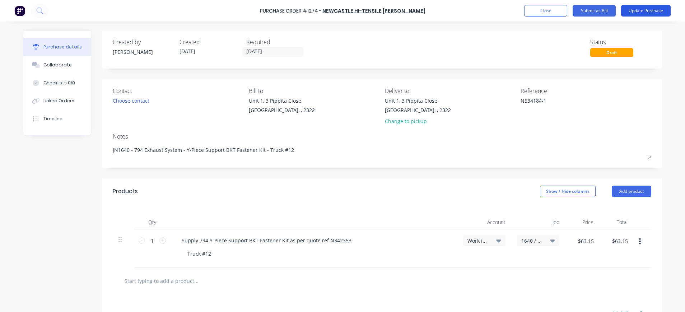
click at [642, 11] on button "Update Purchase" at bounding box center [646, 10] width 50 height 11
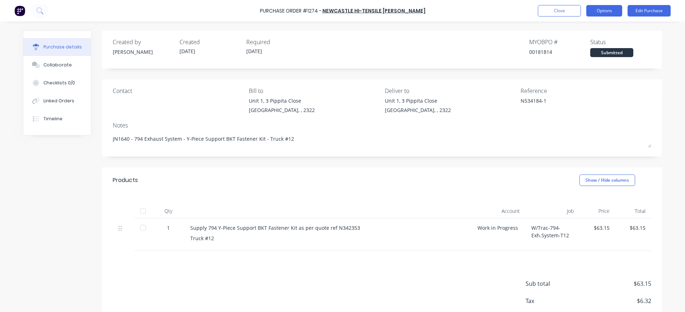
click at [605, 10] on button "Options" at bounding box center [605, 10] width 36 height 11
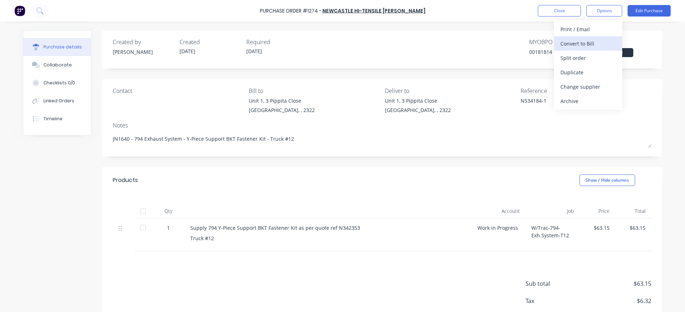
click at [595, 42] on div "Convert to Bill" at bounding box center [588, 43] width 55 height 10
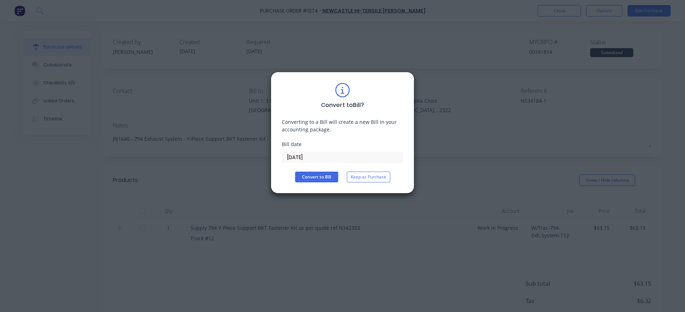
click at [316, 158] on input "[DATE]" at bounding box center [342, 157] width 121 height 11
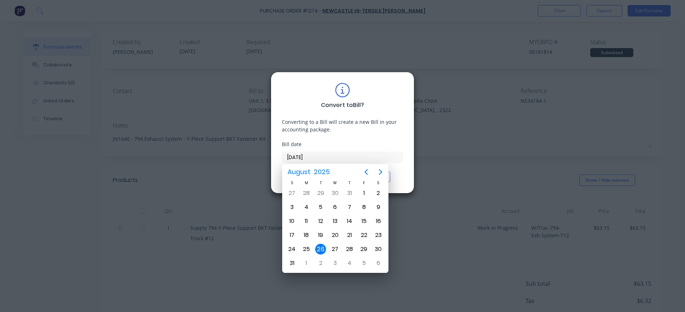
click at [320, 247] on div "26" at bounding box center [320, 249] width 11 height 11
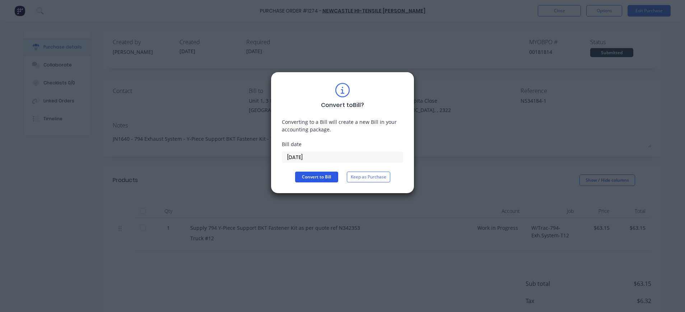
click at [311, 180] on button "Convert to Bill" at bounding box center [316, 177] width 43 height 11
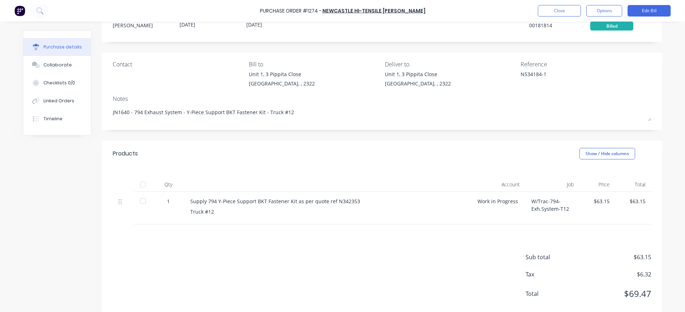
scroll to position [41, 0]
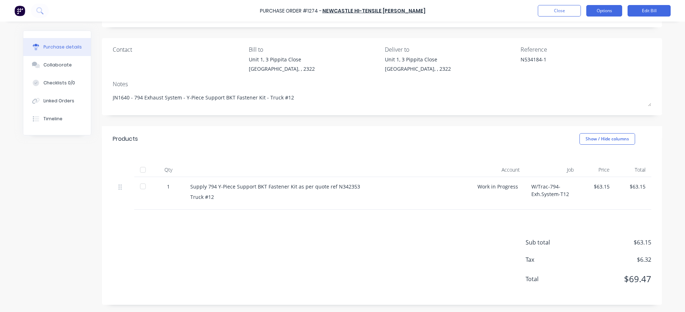
click at [608, 10] on button "Options" at bounding box center [605, 10] width 36 height 11
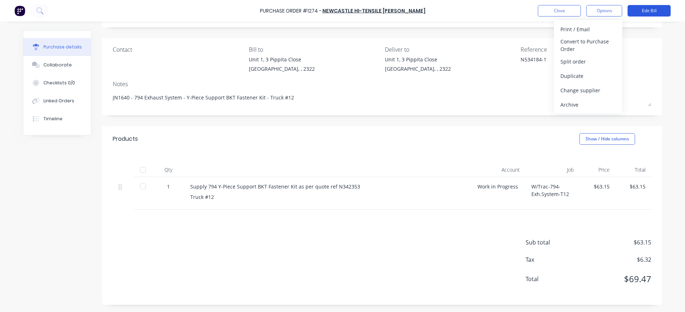
click at [643, 8] on button "Edit Bill" at bounding box center [649, 10] width 43 height 11
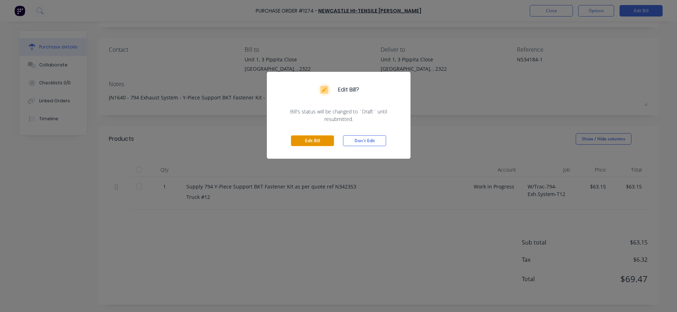
click at [314, 143] on button "Edit Bill" at bounding box center [312, 140] width 43 height 11
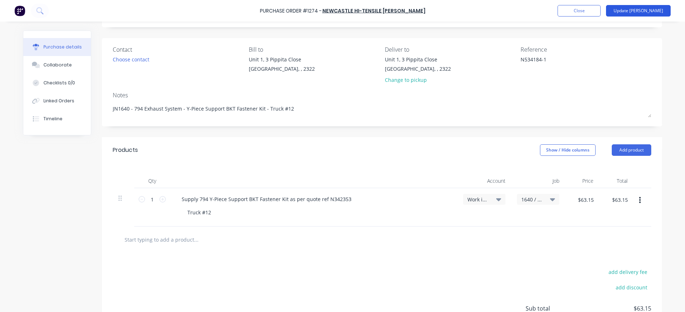
click at [644, 9] on button "Update [PERSON_NAME]" at bounding box center [638, 10] width 65 height 11
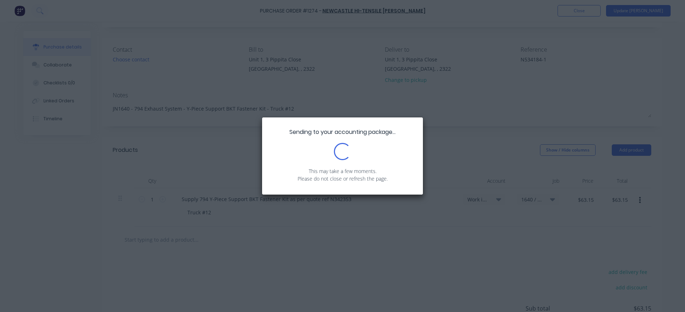
scroll to position [0, 0]
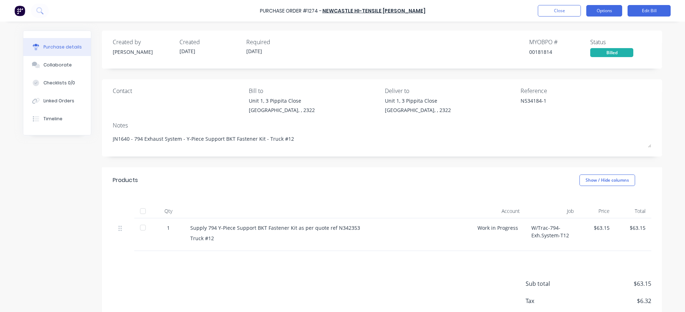
click at [607, 10] on button "Options" at bounding box center [605, 10] width 36 height 11
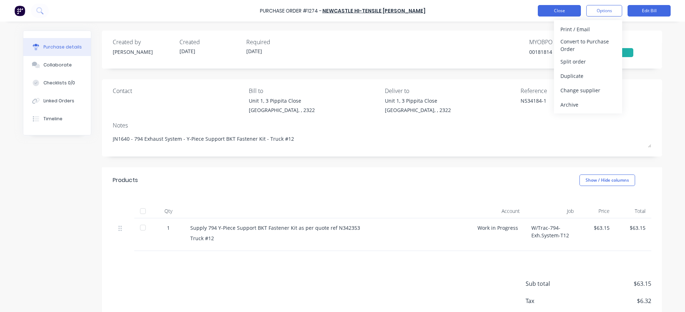
click at [566, 10] on button "Close" at bounding box center [559, 10] width 43 height 11
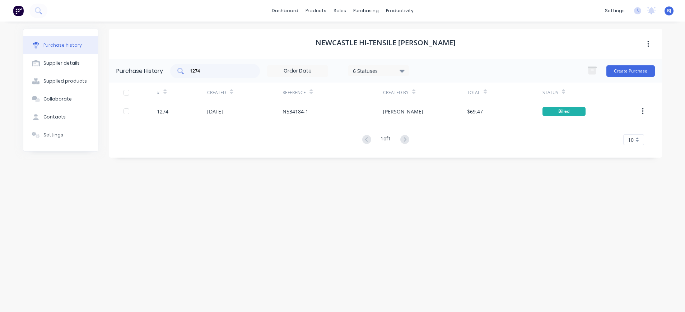
click at [203, 72] on input "1274" at bounding box center [219, 71] width 60 height 7
drag, startPoint x: 203, startPoint y: 72, endPoint x: 168, endPoint y: 75, distance: 35.7
click at [168, 75] on div "Purchase History 1274 6 Statuses 6 Statuses Create Purchase" at bounding box center [385, 70] width 553 height 23
type input "1291"
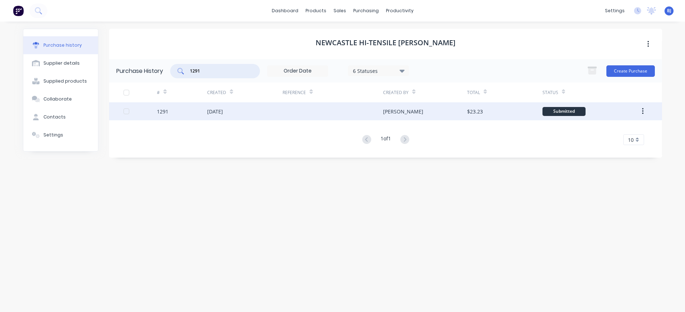
click at [169, 114] on div "1291" at bounding box center [182, 111] width 50 height 18
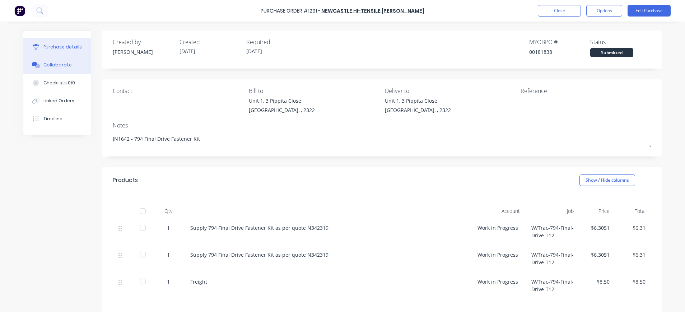
click at [48, 58] on button "Collaborate" at bounding box center [57, 65] width 68 height 18
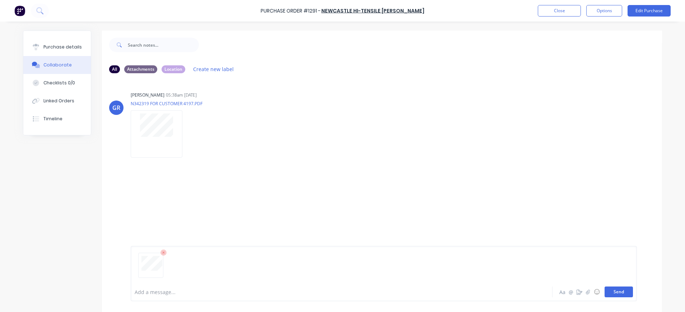
click at [610, 291] on button "Send" at bounding box center [619, 292] width 28 height 11
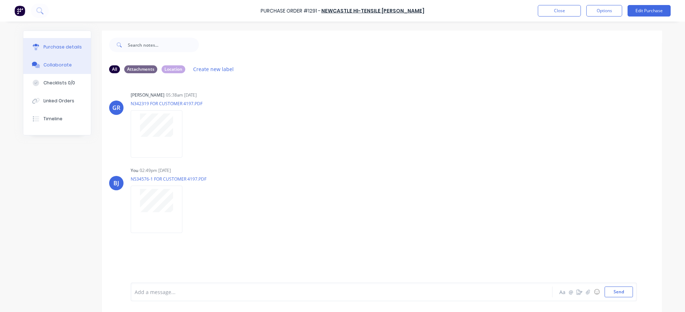
click at [59, 45] on div "Purchase details" at bounding box center [62, 47] width 38 height 6
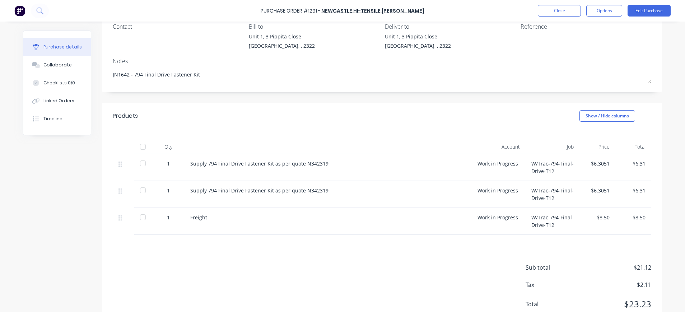
scroll to position [89, 0]
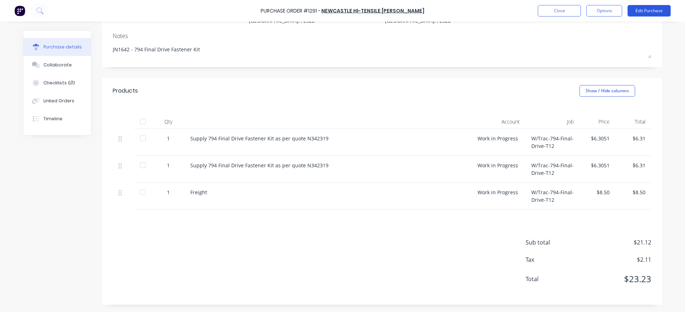
click at [650, 10] on button "Edit Purchase" at bounding box center [649, 10] width 43 height 11
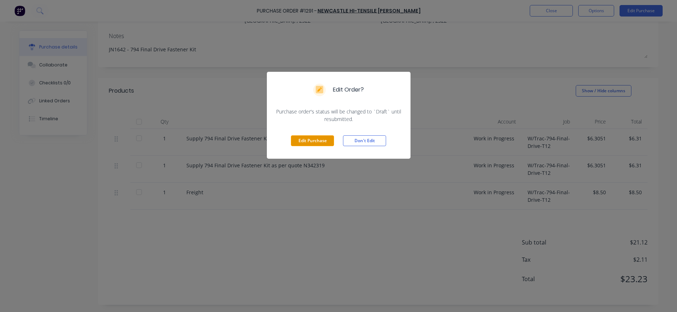
click at [318, 141] on button "Edit Purchase" at bounding box center [312, 140] width 43 height 11
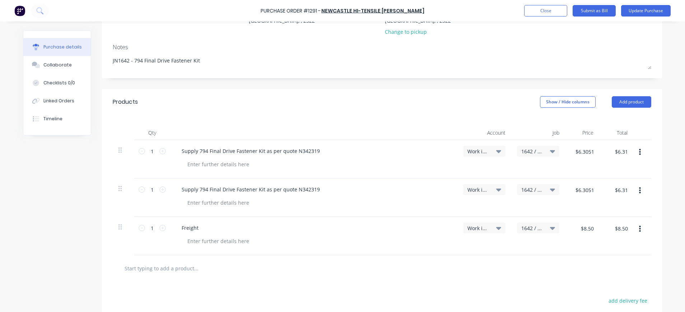
scroll to position [0, 0]
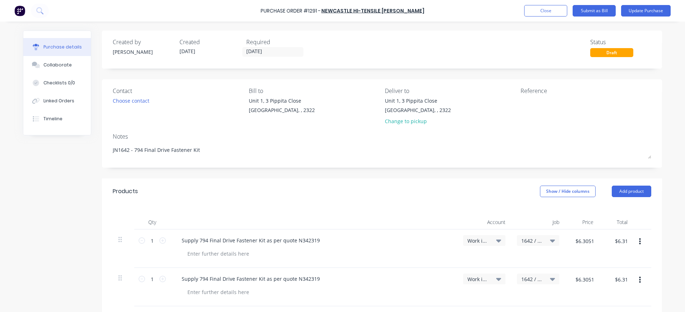
click at [508, 110] on div "[STREET_ADDRESS] Change to pickup" at bounding box center [450, 113] width 131 height 32
click at [521, 106] on textarea at bounding box center [566, 105] width 90 height 16
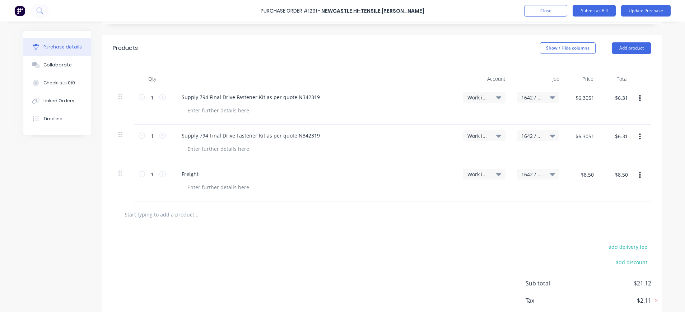
scroll to position [144, 0]
type textarea "N534576-1"
click at [639, 175] on icon "button" at bounding box center [640, 175] width 2 height 6
click at [605, 236] on button "Delete" at bounding box center [618, 237] width 61 height 14
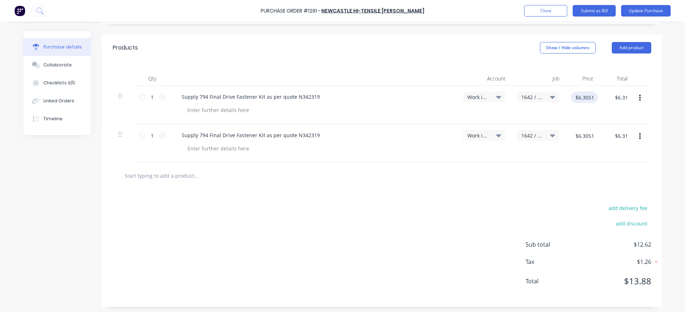
click at [593, 98] on input "$6.3051" at bounding box center [584, 97] width 27 height 11
type input "$6.29"
click at [584, 137] on input "$6.3051" at bounding box center [584, 135] width 27 height 11
type input "$6.29"
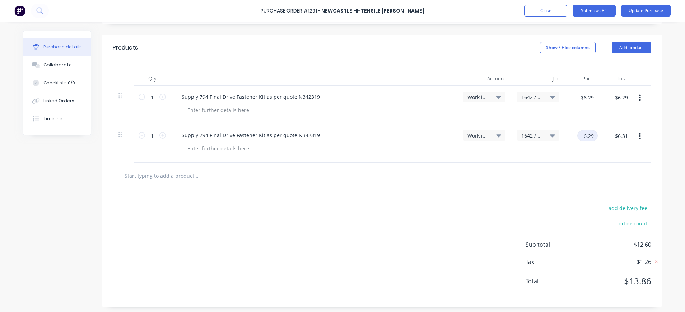
type input "$6.29"
click at [617, 138] on input "$6.29" at bounding box center [622, 135] width 22 height 11
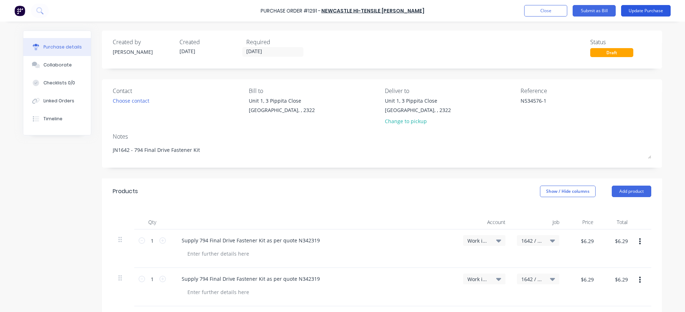
click at [643, 10] on button "Update Purchase" at bounding box center [646, 10] width 50 height 11
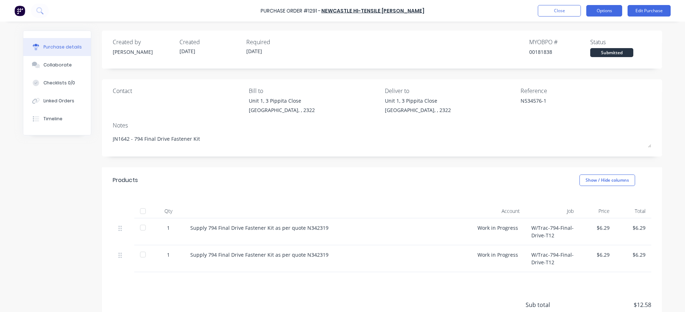
click at [606, 10] on button "Options" at bounding box center [605, 10] width 36 height 11
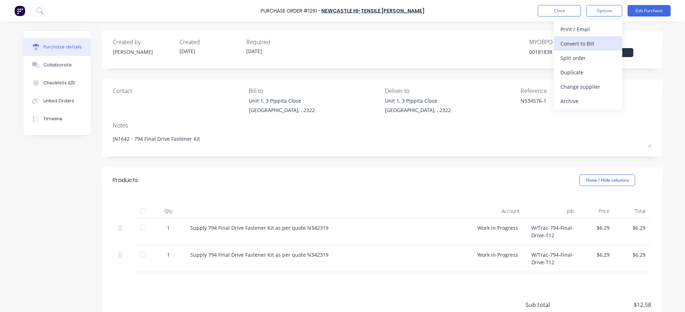
click at [600, 42] on div "Convert to Bill" at bounding box center [588, 43] width 55 height 10
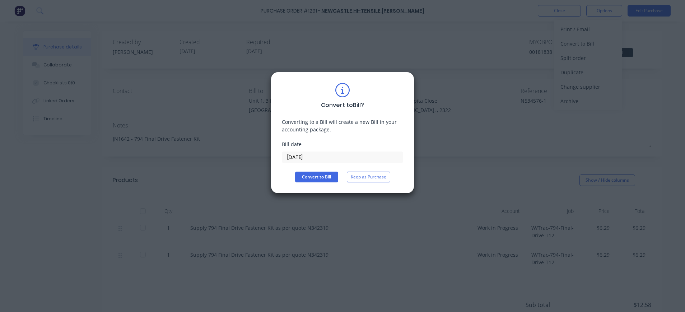
click at [323, 159] on input "[DATE]" at bounding box center [342, 157] width 121 height 11
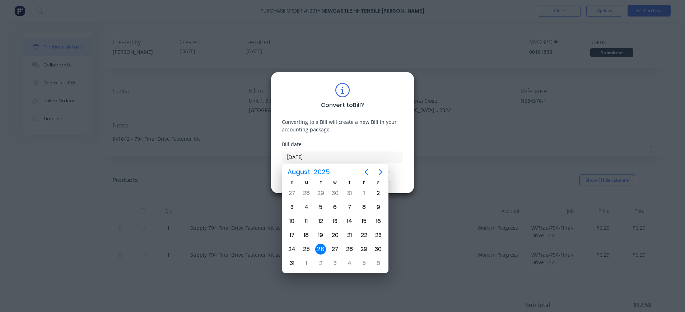
click at [323, 247] on div "26" at bounding box center [320, 249] width 11 height 11
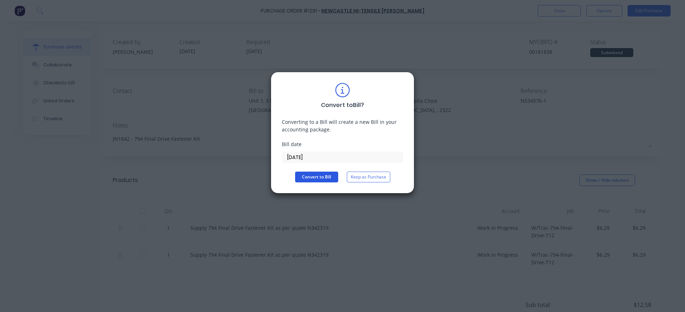
click at [320, 177] on button "Convert to Bill" at bounding box center [316, 177] width 43 height 11
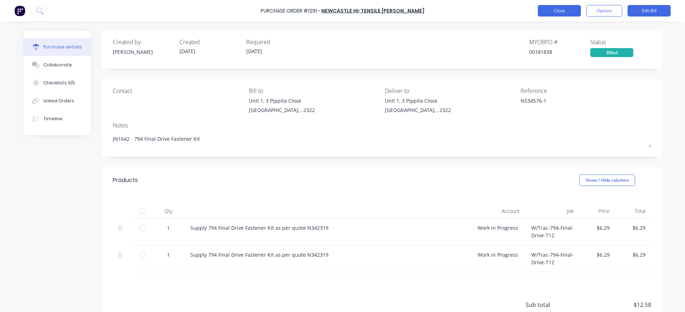
click at [551, 13] on button "Close" at bounding box center [559, 10] width 43 height 11
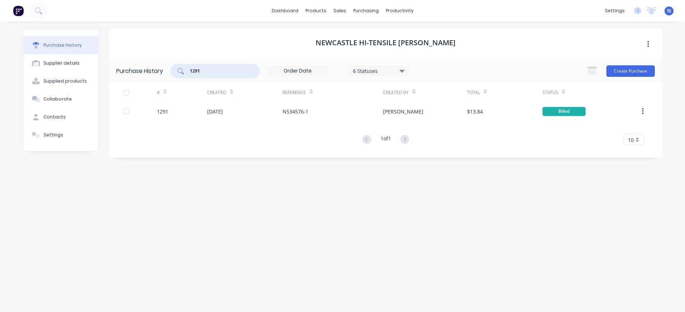
drag, startPoint x: 211, startPoint y: 74, endPoint x: 176, endPoint y: 74, distance: 34.8
click at [176, 74] on div "1291" at bounding box center [215, 71] width 90 height 14
type input "1293"
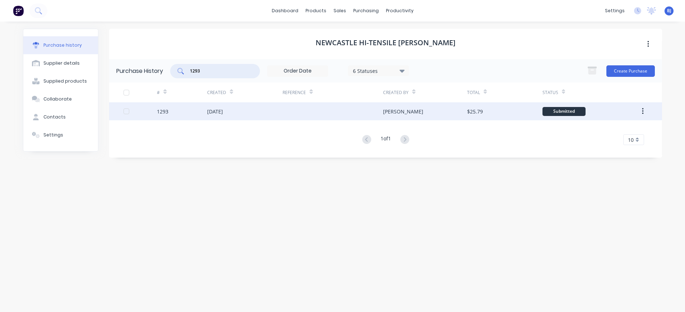
click at [200, 115] on div "1293" at bounding box center [182, 111] width 50 height 18
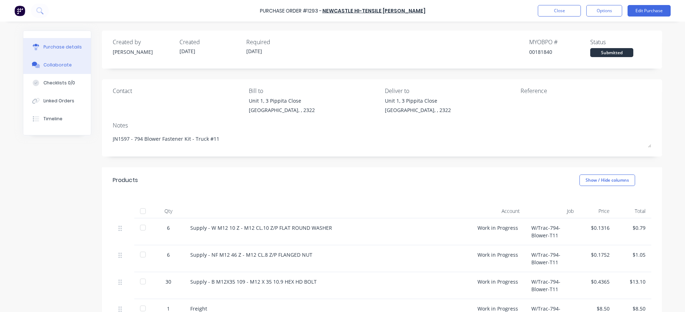
click at [67, 62] on button "Collaborate" at bounding box center [57, 65] width 68 height 18
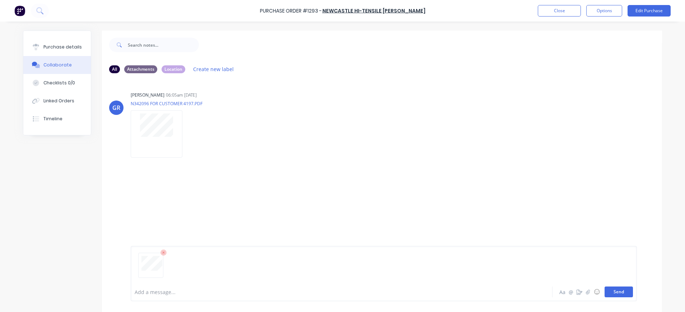
click at [614, 293] on button "Send" at bounding box center [619, 292] width 28 height 11
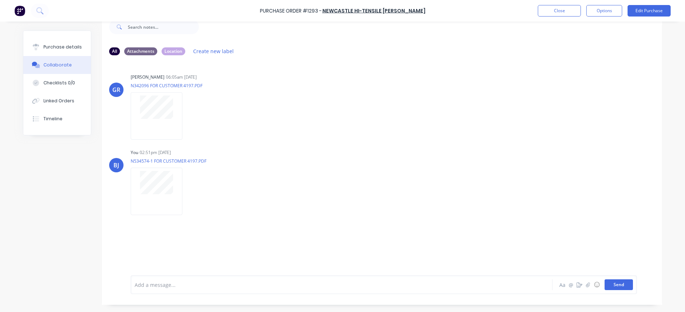
click at [612, 286] on button "Send" at bounding box center [619, 284] width 28 height 11
click at [69, 47] on div "Purchase details" at bounding box center [62, 47] width 38 height 6
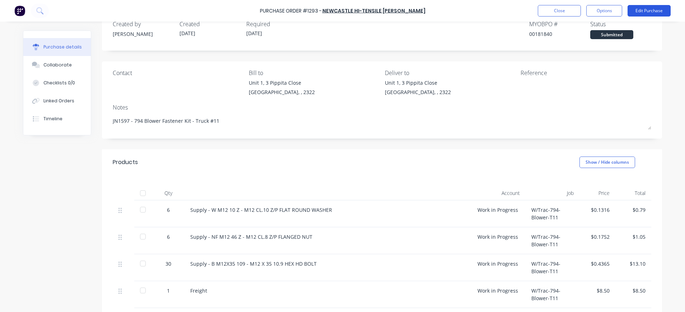
click at [663, 10] on button "Edit Purchase" at bounding box center [649, 10] width 43 height 11
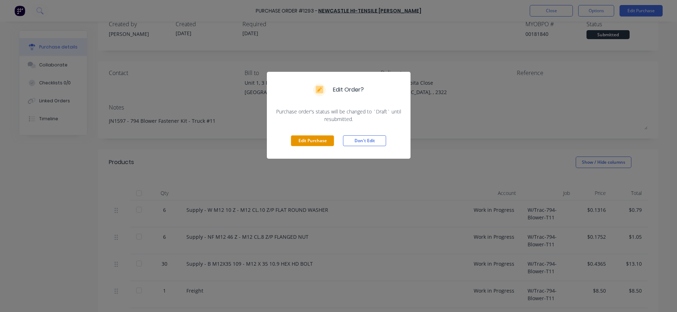
click at [323, 139] on button "Edit Purchase" at bounding box center [312, 140] width 43 height 11
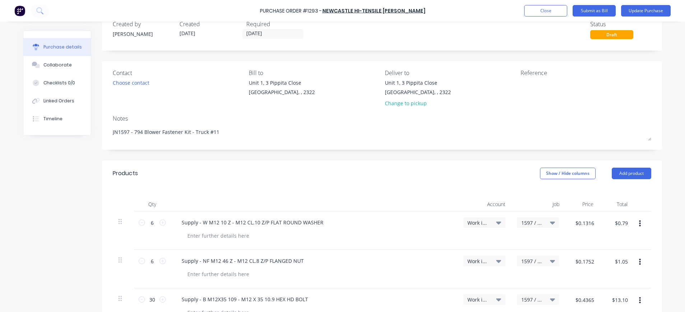
click at [499, 87] on div "[STREET_ADDRESS] Change to pickup" at bounding box center [450, 95] width 131 height 32
click at [521, 88] on div at bounding box center [566, 88] width 90 height 18
drag, startPoint x: 516, startPoint y: 83, endPoint x: 525, endPoint y: 84, distance: 9.7
click at [521, 83] on div at bounding box center [566, 88] width 90 height 18
click at [521, 84] on textarea at bounding box center [566, 87] width 90 height 16
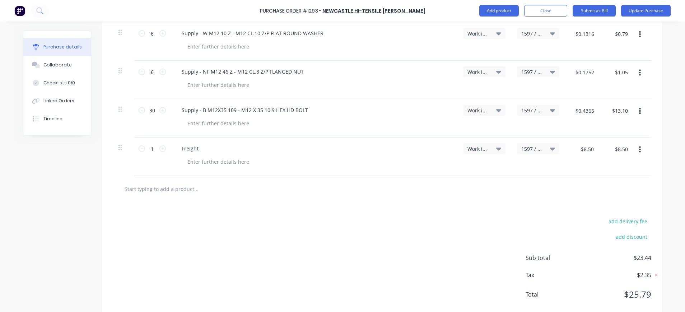
scroll to position [223, 0]
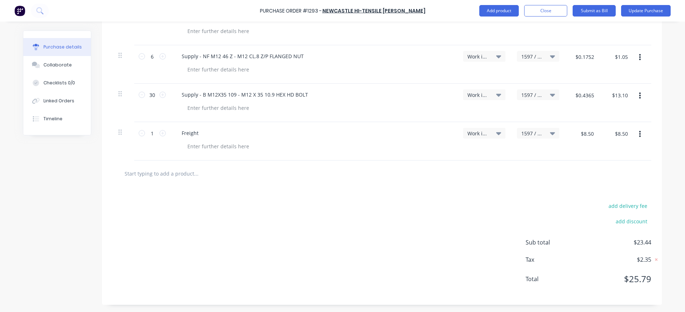
type textarea "N534574-1"
click at [639, 134] on icon "button" at bounding box center [640, 134] width 2 height 6
click at [611, 197] on button "Delete" at bounding box center [618, 196] width 61 height 14
click at [626, 134] on input "$13.10" at bounding box center [620, 133] width 24 height 11
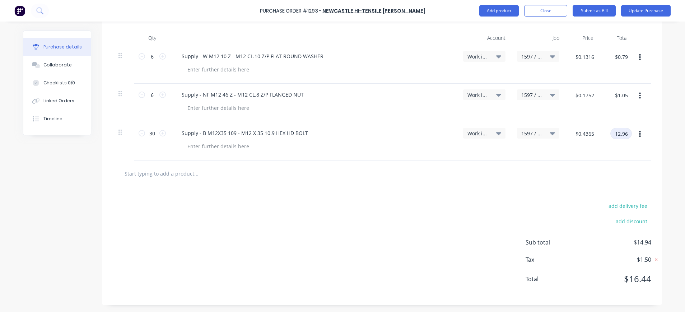
type input "12.96"
type input "$0.432"
type input "$12.96"
click at [579, 136] on input "$0.432" at bounding box center [586, 133] width 24 height 11
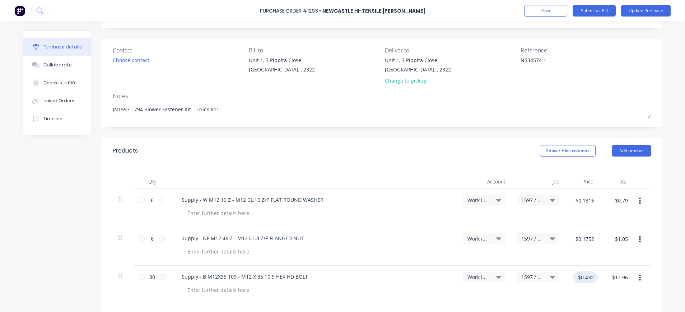
scroll to position [0, 0]
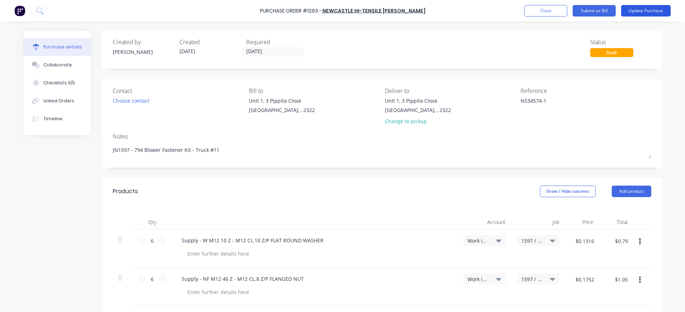
click at [649, 9] on button "Update Purchase" at bounding box center [646, 10] width 50 height 11
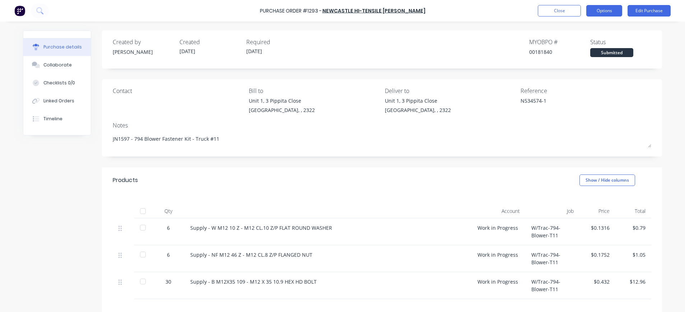
click at [596, 10] on button "Options" at bounding box center [605, 10] width 36 height 11
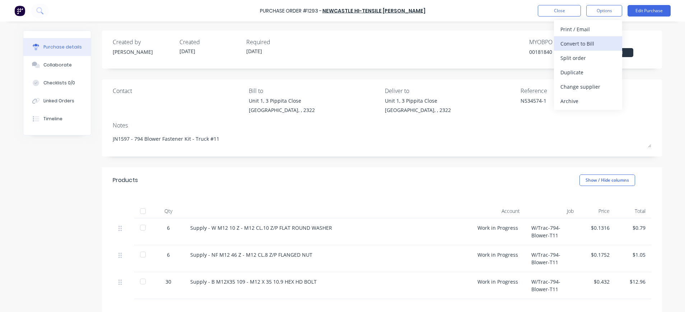
click at [573, 43] on div "Convert to Bill" at bounding box center [588, 43] width 55 height 10
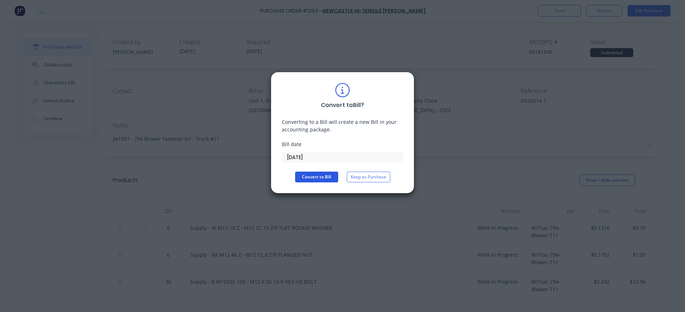
click at [320, 174] on button "Convert to Bill" at bounding box center [316, 177] width 43 height 11
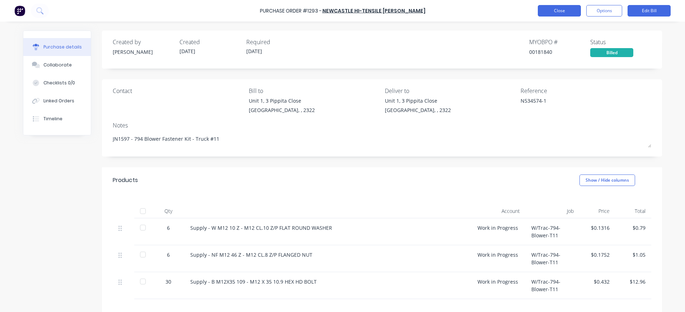
click at [559, 9] on button "Close" at bounding box center [559, 10] width 43 height 11
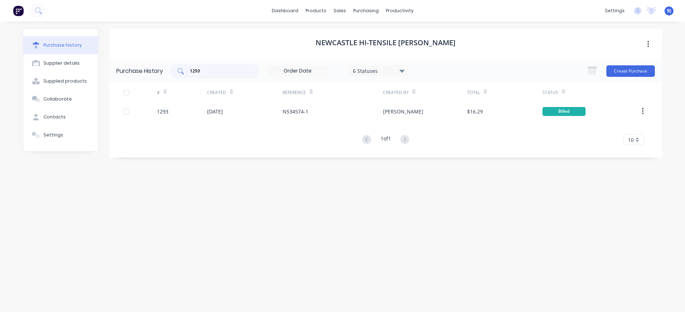
click at [216, 72] on input "1293" at bounding box center [219, 71] width 60 height 7
drag, startPoint x: 216, startPoint y: 72, endPoint x: 175, endPoint y: 73, distance: 41.3
click at [175, 73] on div "1293" at bounding box center [215, 71] width 90 height 14
click at [212, 69] on input "1272" at bounding box center [219, 71] width 60 height 7
drag, startPoint x: 210, startPoint y: 73, endPoint x: 182, endPoint y: 72, distance: 28.0
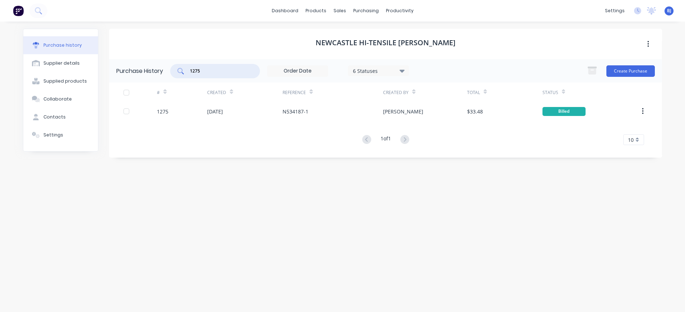
click at [182, 72] on div "1275" at bounding box center [215, 71] width 90 height 14
drag, startPoint x: 209, startPoint y: 68, endPoint x: 181, endPoint y: 73, distance: 28.5
click at [181, 73] on div "1276" at bounding box center [215, 71] width 90 height 14
drag, startPoint x: 209, startPoint y: 71, endPoint x: 185, endPoint y: 71, distance: 24.4
click at [185, 71] on div "1273" at bounding box center [215, 71] width 90 height 14
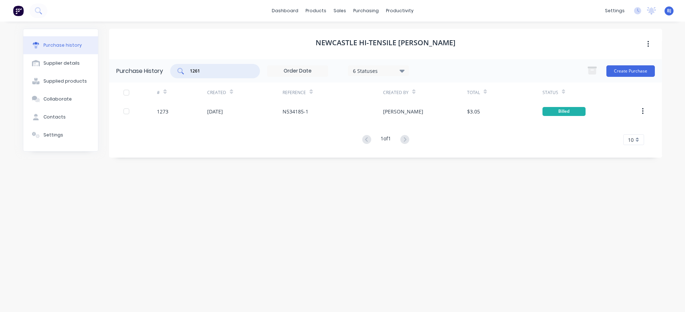
type input "1261"
